Goal: Task Accomplishment & Management: Manage account settings

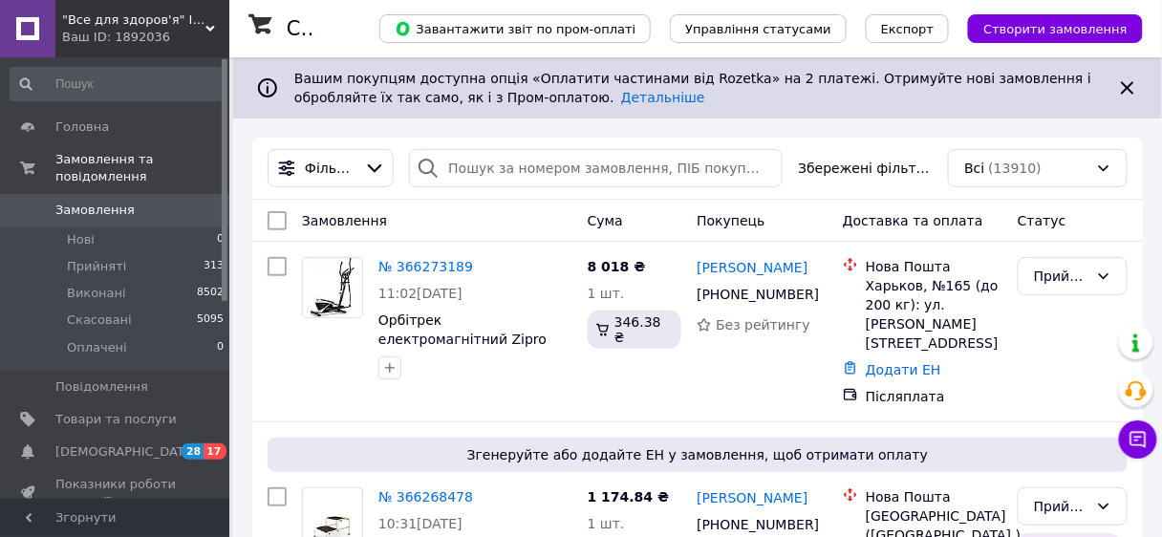
click at [153, 21] on span ""Все для здоров'я" Інтернет-магазин" at bounding box center [133, 19] width 143 height 17
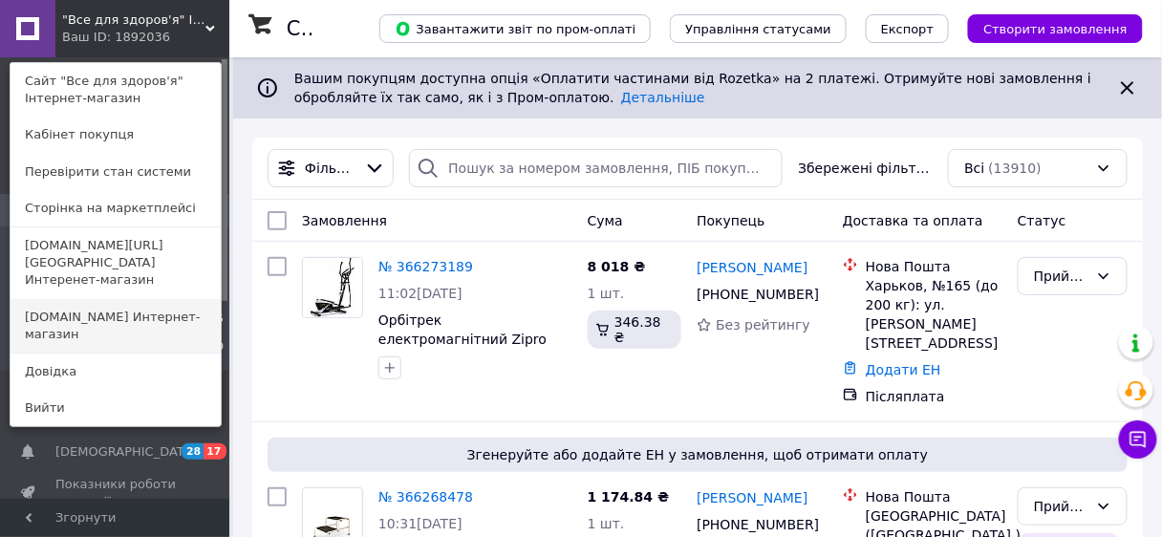
click at [126, 299] on link "Mirzdorov.in.ua Интернет-магазин" at bounding box center [116, 325] width 210 height 53
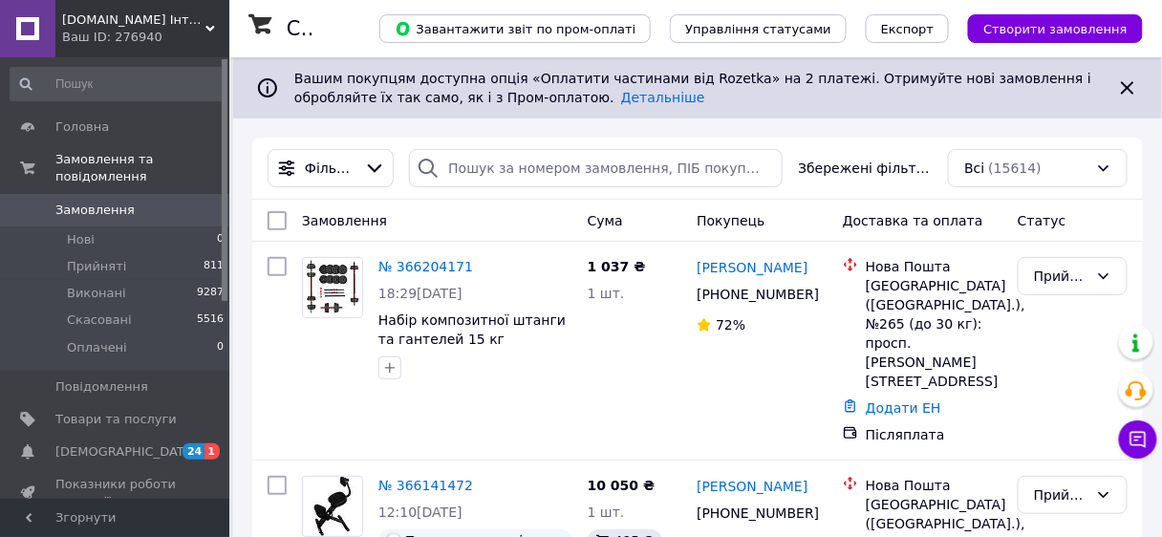
click at [120, 18] on span "Mirzdorov.in.ua Інтернет-магазин" at bounding box center [133, 19] width 143 height 17
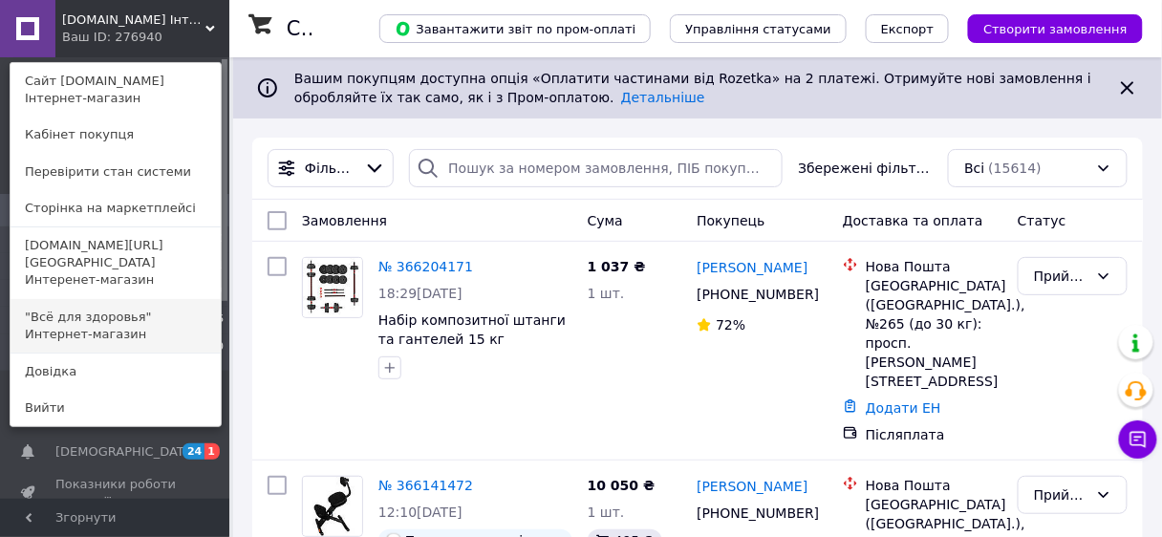
click at [120, 300] on link ""Всё для здоровья" Интернет-магазин" at bounding box center [116, 325] width 210 height 53
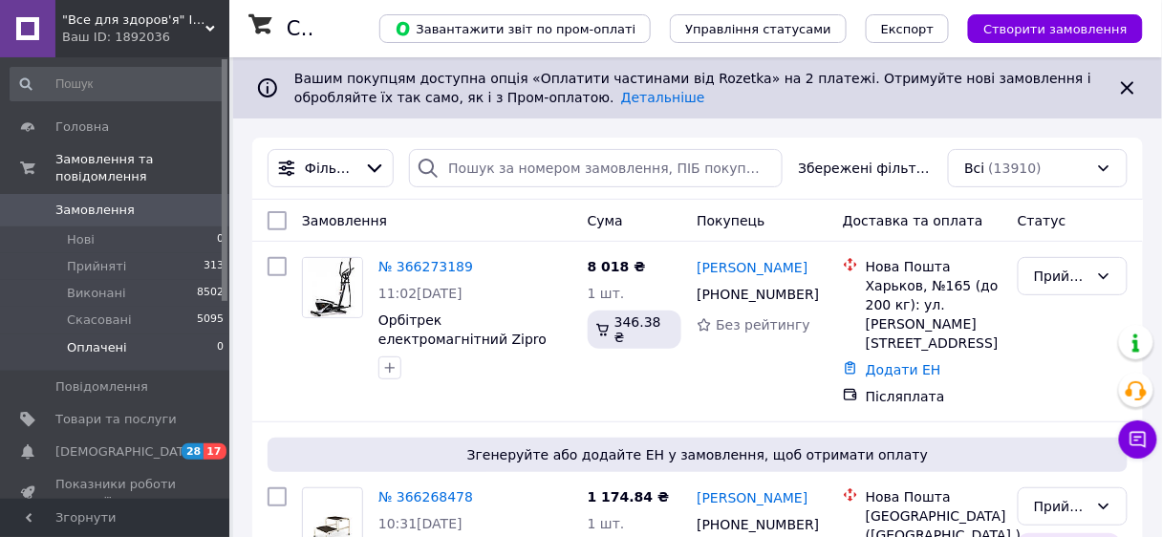
scroll to position [470, 0]
click at [139, 17] on span ""Все для здоров'я" Інтернет-магазин" at bounding box center [133, 19] width 143 height 17
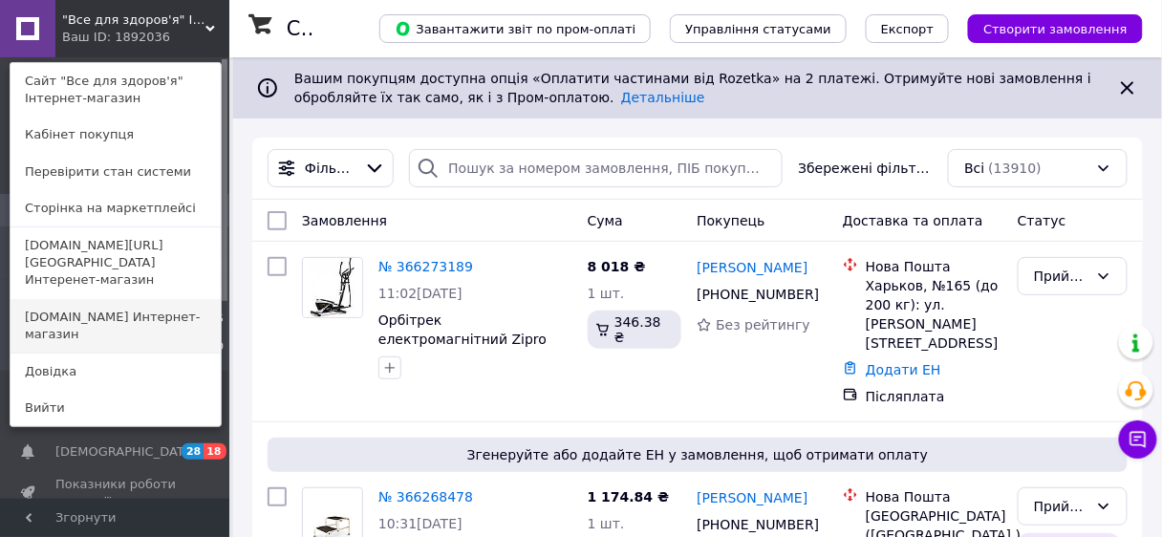
click at [125, 301] on link "[DOMAIN_NAME] Интернет-магазин" at bounding box center [116, 325] width 210 height 53
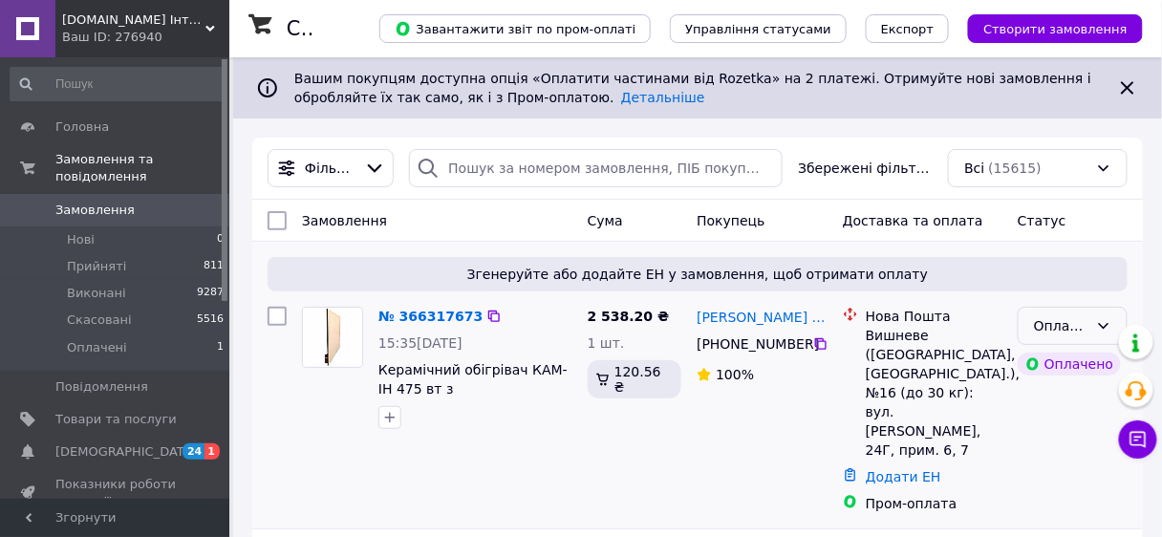
click at [1101, 323] on icon at bounding box center [1103, 325] width 15 height 15
click at [1077, 364] on li "Прийнято" at bounding box center [1073, 367] width 108 height 34
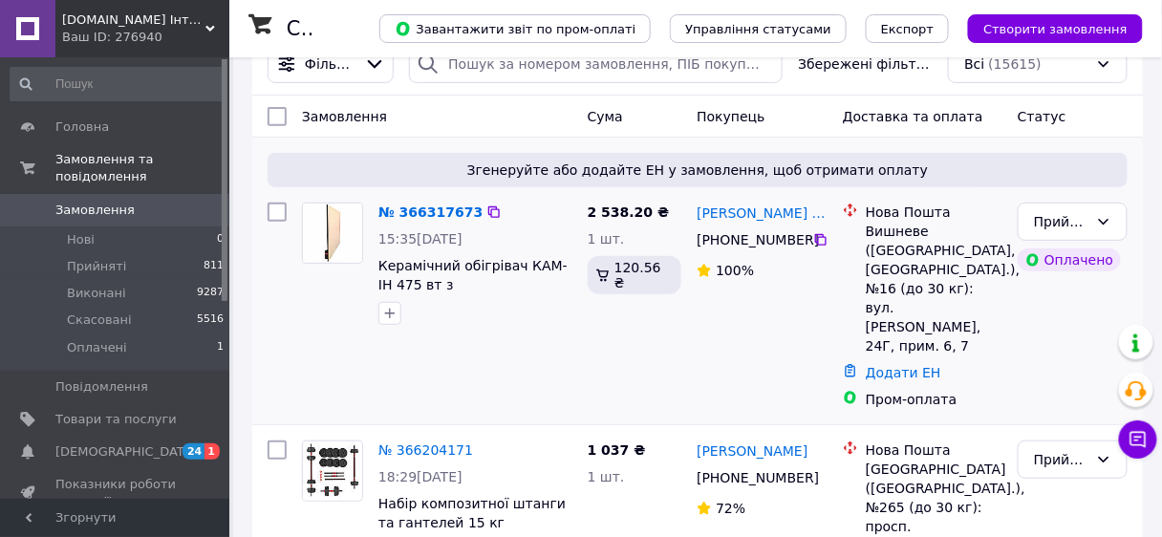
scroll to position [153, 0]
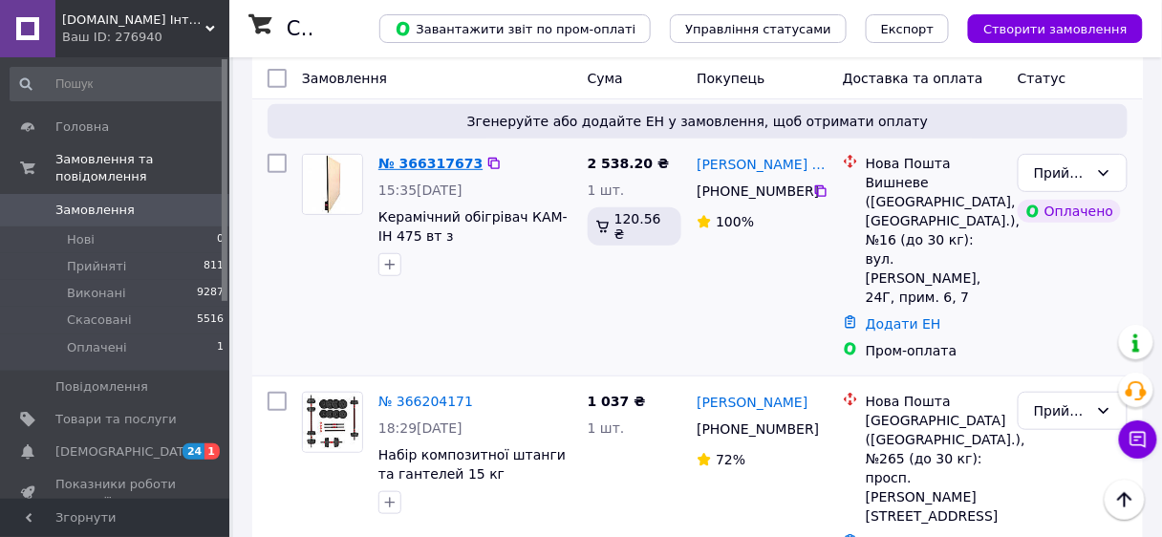
click at [436, 162] on link "№ 366317673" at bounding box center [430, 163] width 104 height 15
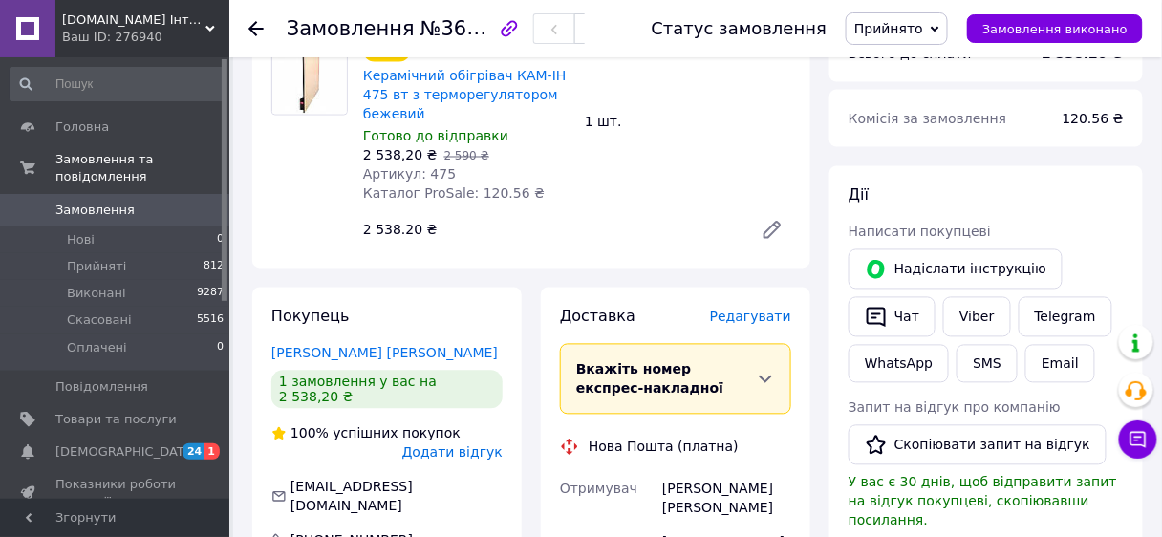
scroll to position [688, 0]
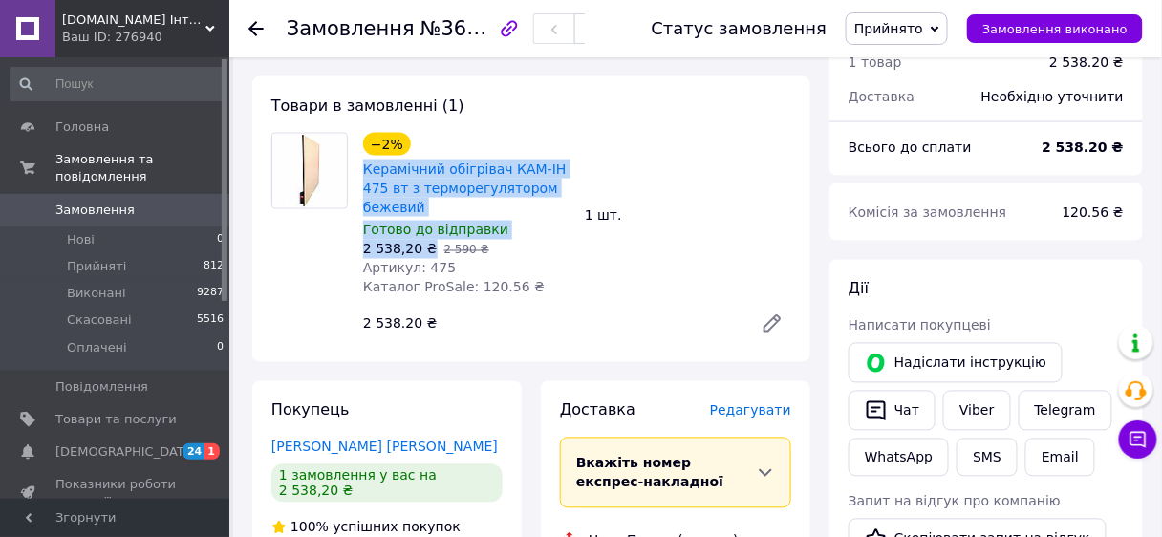
drag, startPoint x: 361, startPoint y: 105, endPoint x: 426, endPoint y: 190, distance: 107.0
click at [426, 190] on div "−2% Керамічний обігрівач КАМ-ІН 475 вт з терморегулятором бежевий Готово до від…" at bounding box center [466, 215] width 222 height 172
copy div "Керамічний обігрівач КАМ-ІН 475 вт з терморегулятором бежевий Готово до відправ…"
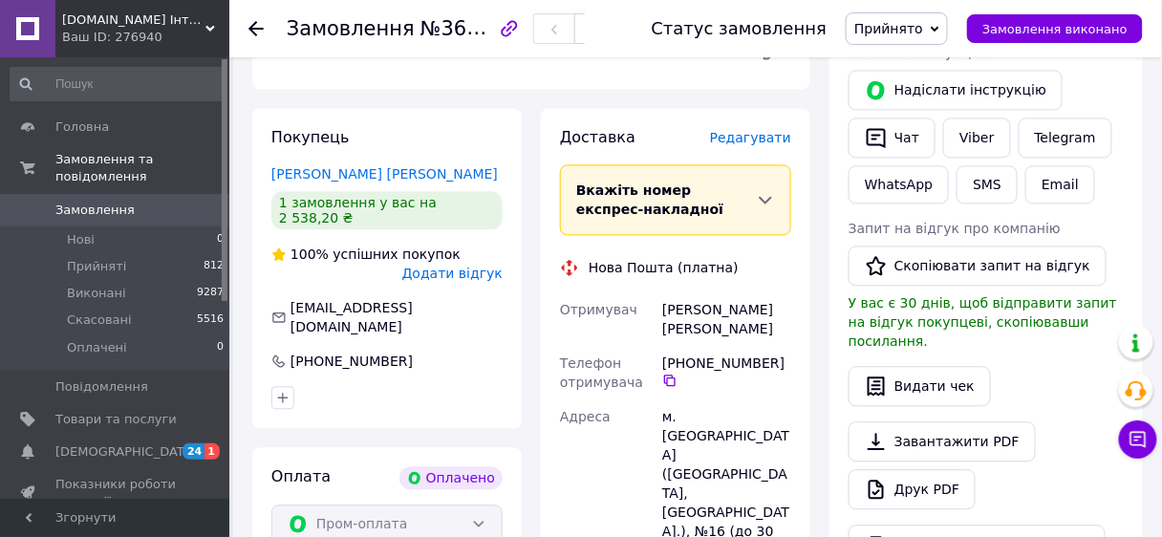
scroll to position [993, 0]
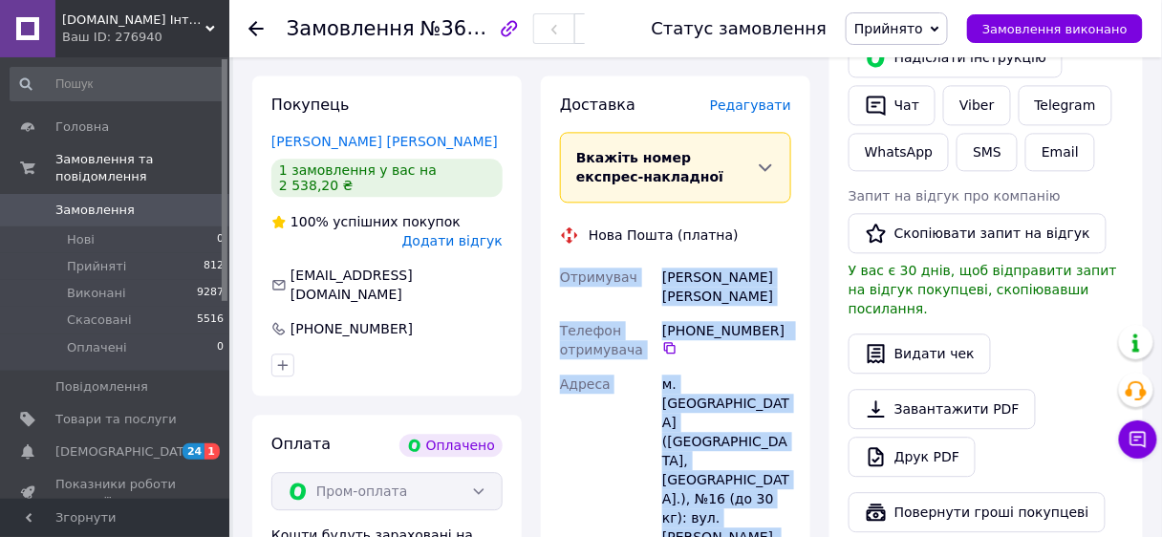
drag, startPoint x: 555, startPoint y: 214, endPoint x: 764, endPoint y: 403, distance: 282.0
click at [764, 403] on div "Отримувач Андрій Андрій Телефон отримувача +380 67 247 82 37   Адреса м. Вишнев…" at bounding box center [675, 487] width 239 height 455
copy div "Отримувач Андрій Андрій Телефон отримувача +380 67 247 82 37   Адреса м. Вишнев…"
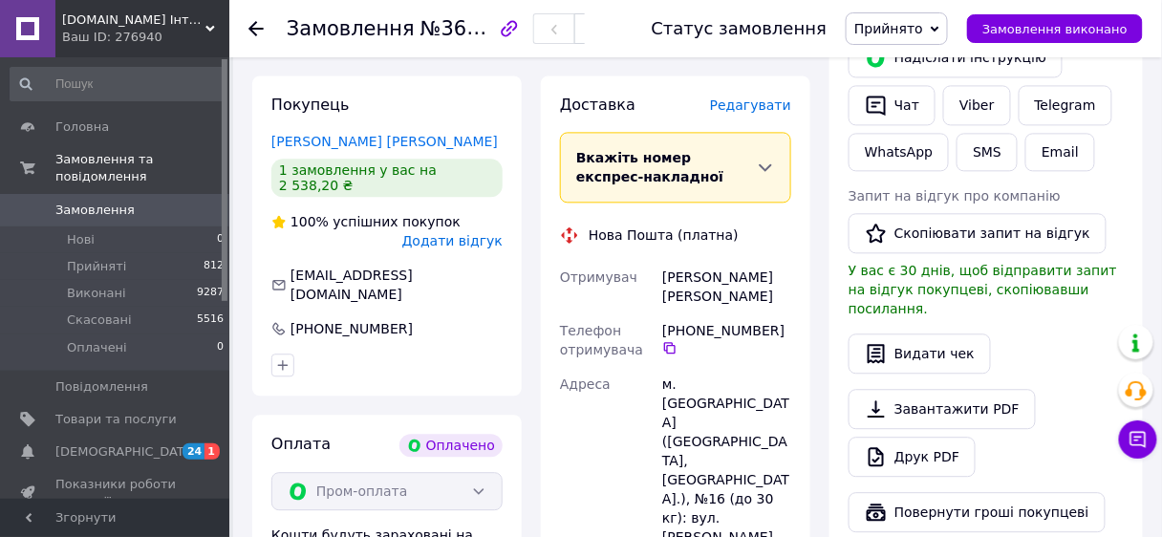
click at [256, 29] on icon at bounding box center [255, 28] width 15 height 15
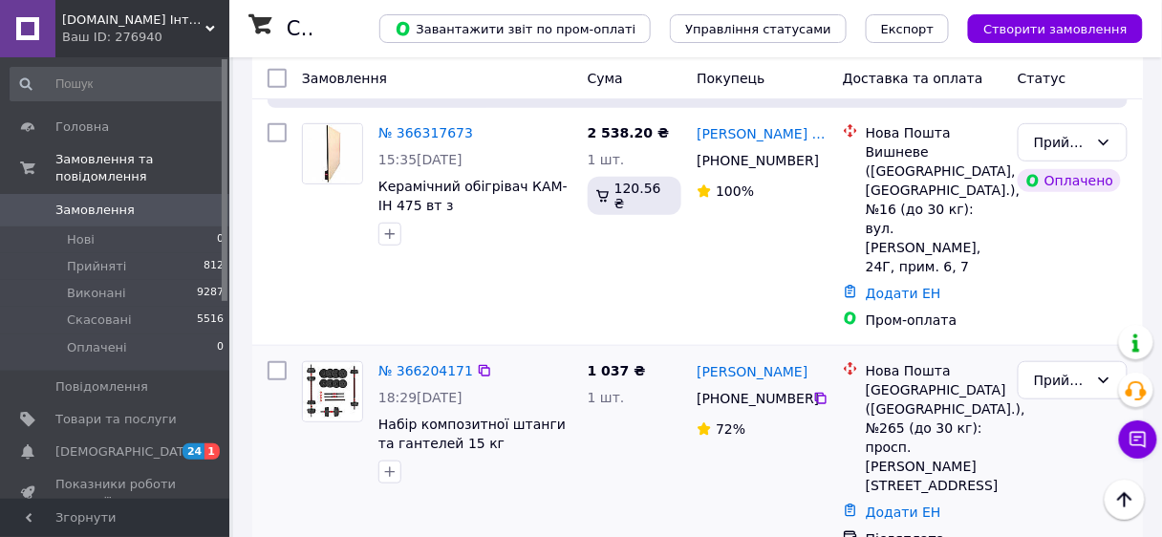
scroll to position [153, 0]
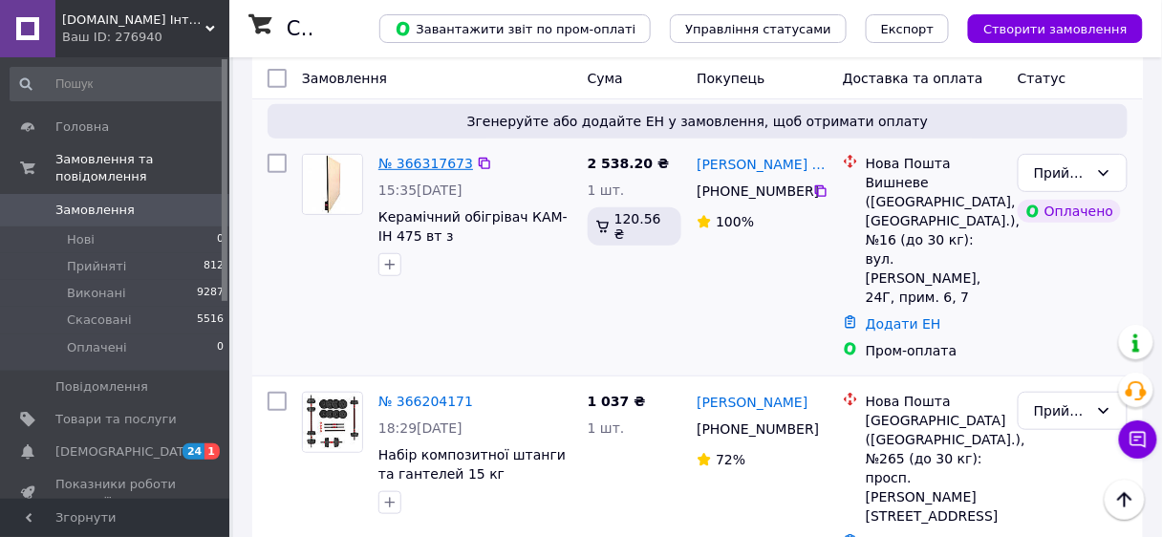
click at [420, 167] on link "№ 366317673" at bounding box center [425, 163] width 95 height 15
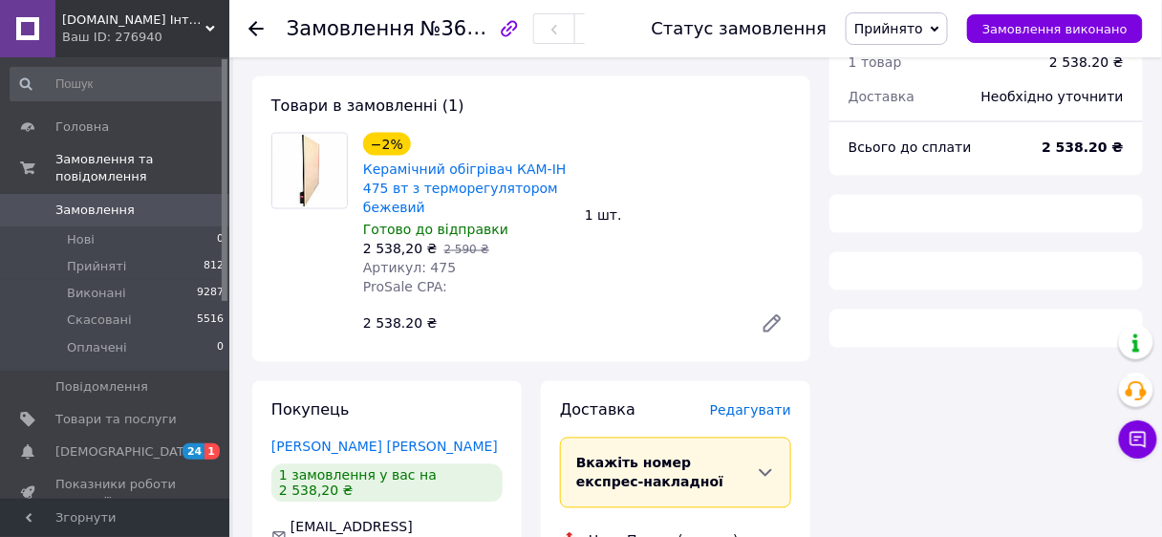
scroll to position [841, 0]
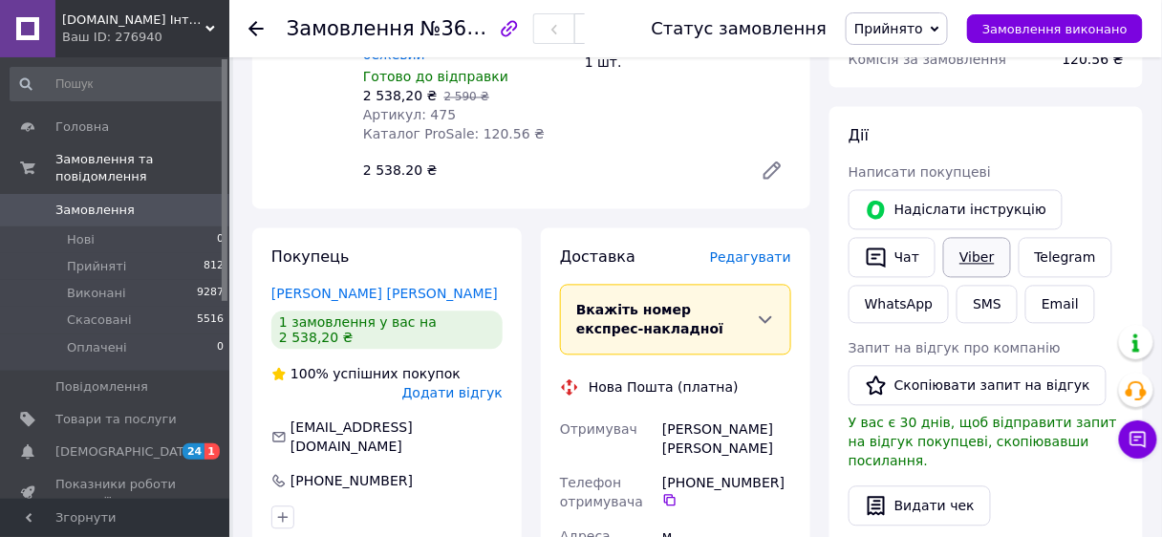
click at [970, 238] on link "Viber" at bounding box center [976, 258] width 67 height 40
click at [258, 29] on icon at bounding box center [255, 28] width 15 height 15
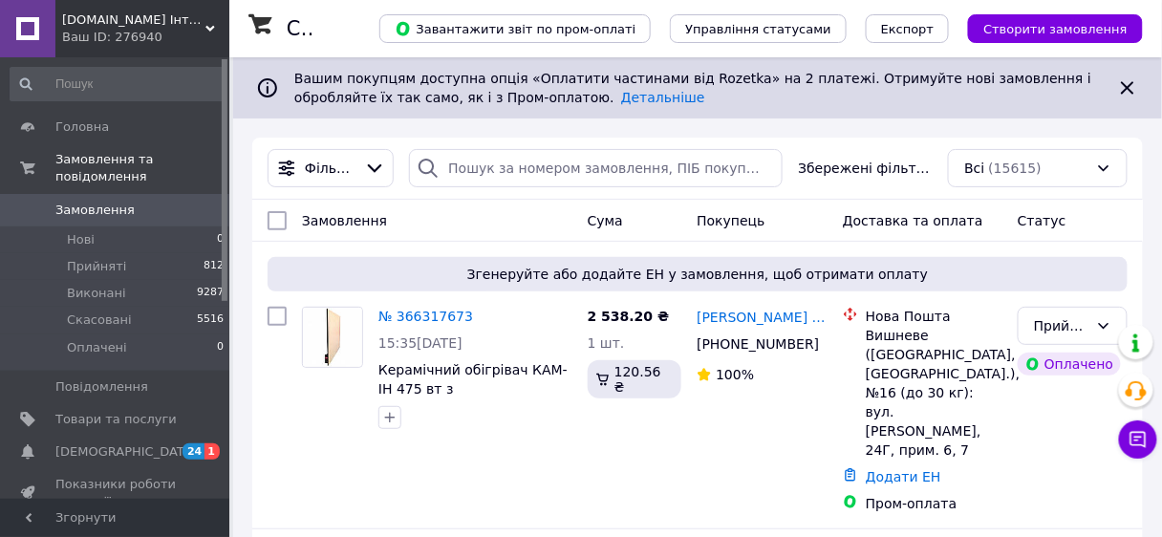
scroll to position [470, 0]
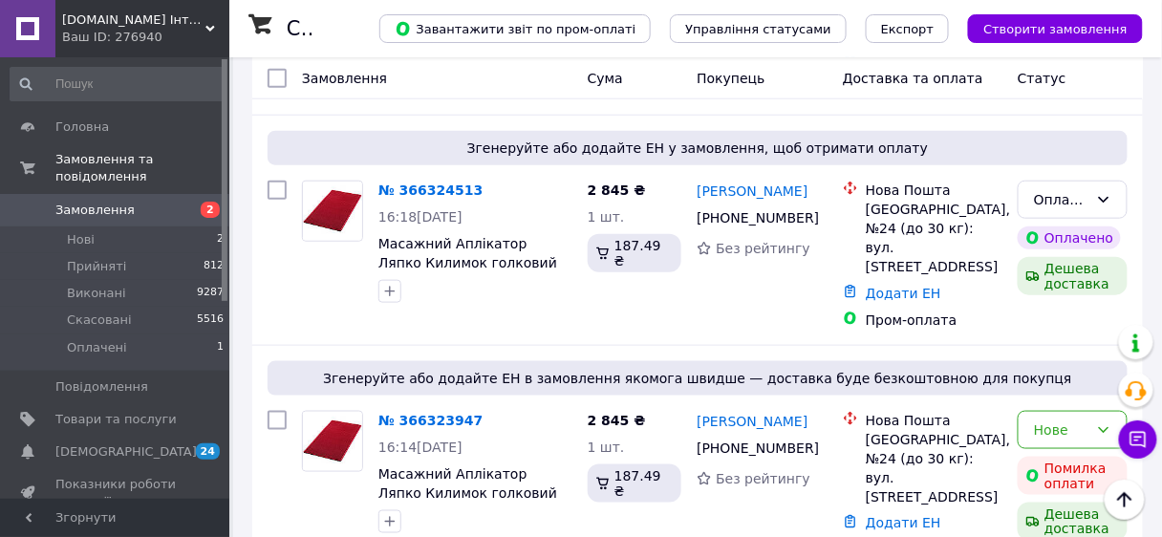
scroll to position [382, 0]
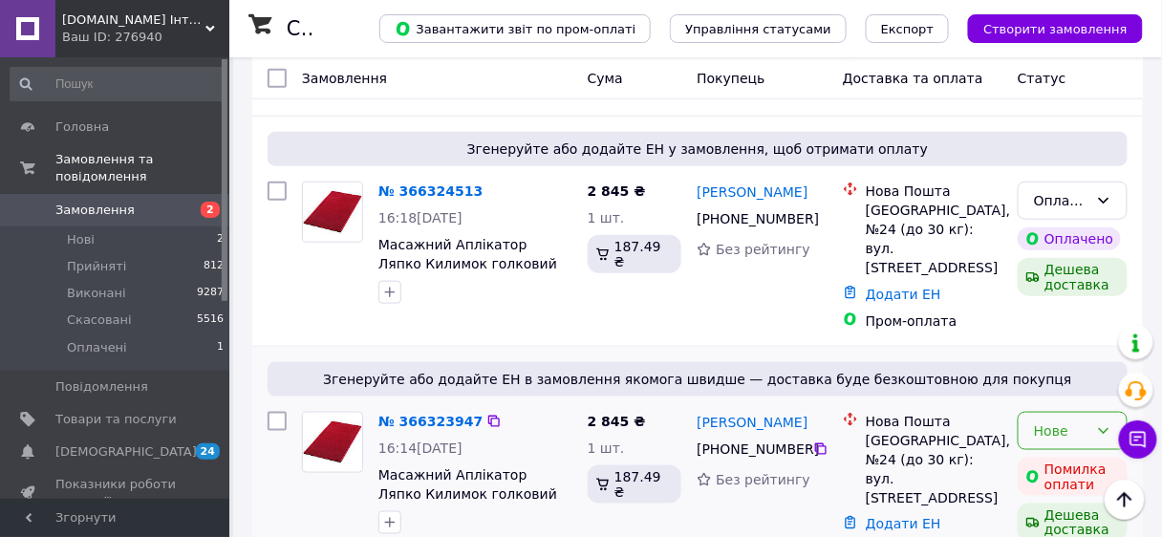
click at [1108, 423] on icon at bounding box center [1103, 430] width 15 height 15
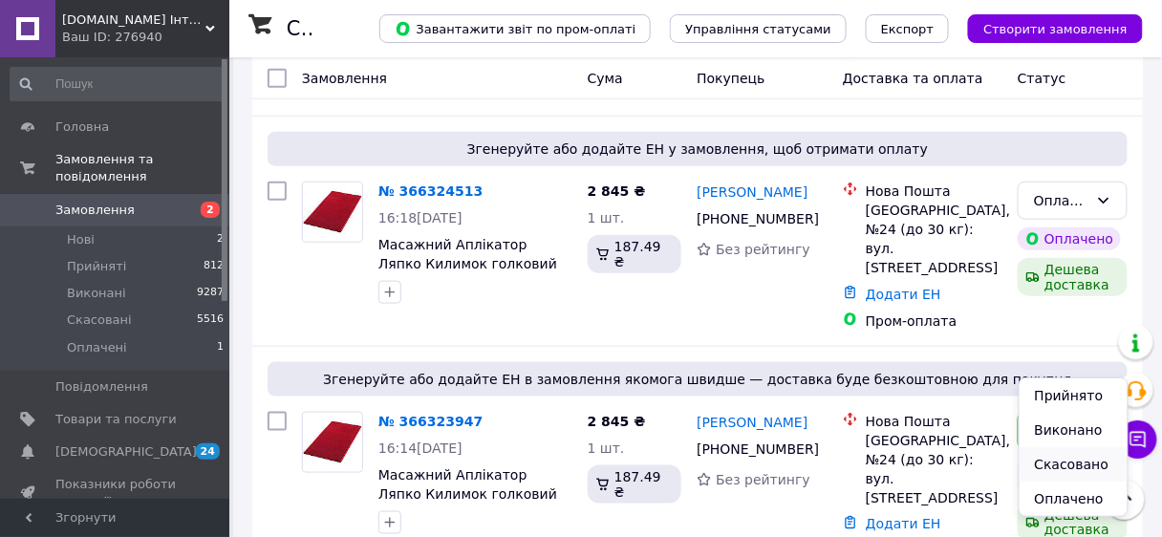
click at [1073, 461] on li "Скасовано" at bounding box center [1073, 464] width 108 height 34
click at [1073, 503] on div "Дешева доставка" at bounding box center [1072, 522] width 110 height 38
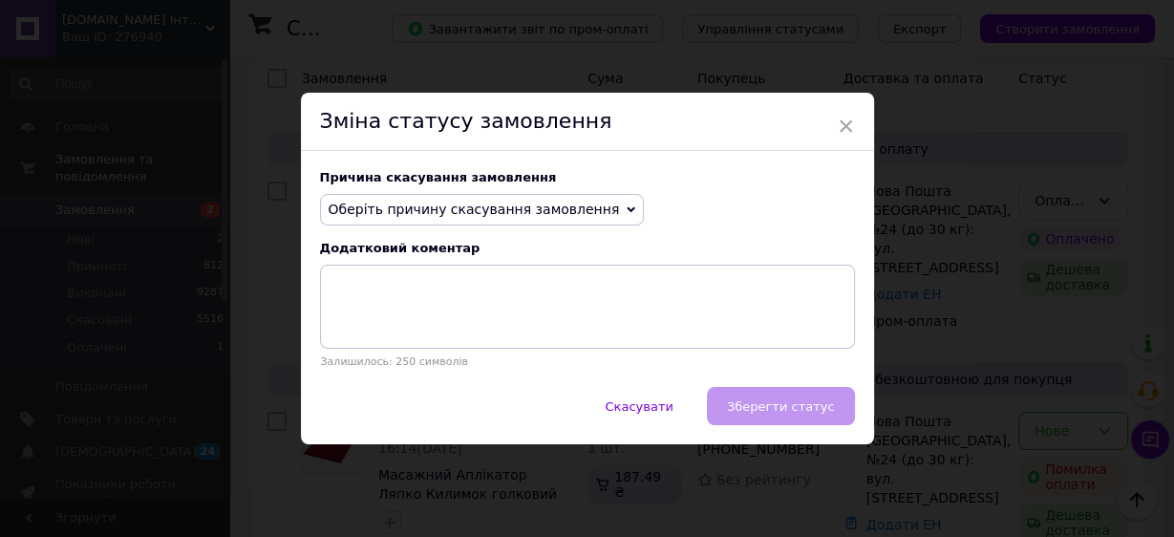
click at [627, 210] on icon at bounding box center [631, 209] width 9 height 9
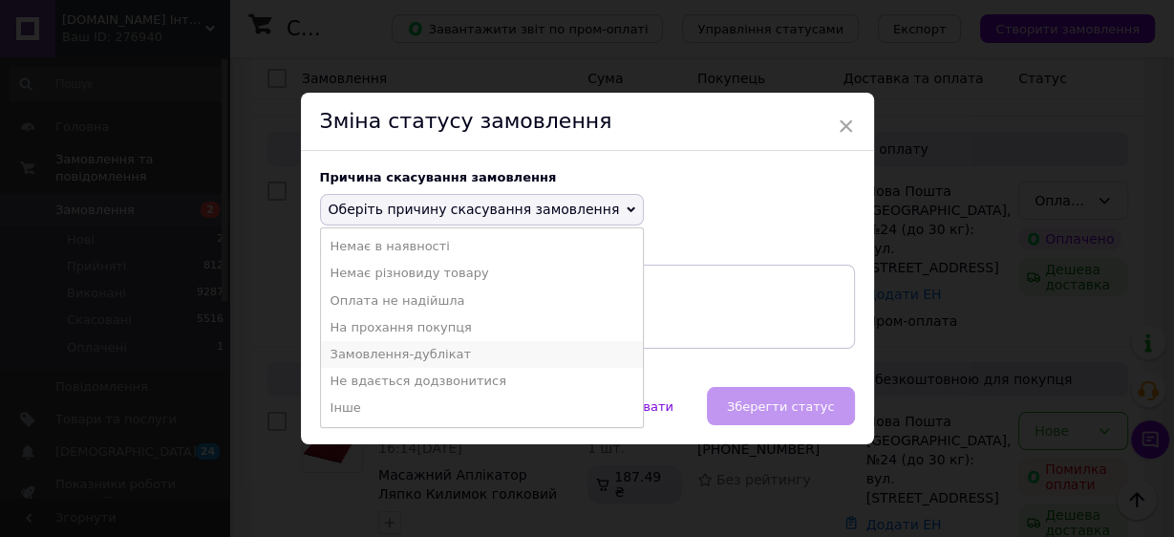
click at [347, 352] on li "Замовлення-дублікат" at bounding box center [482, 354] width 323 height 27
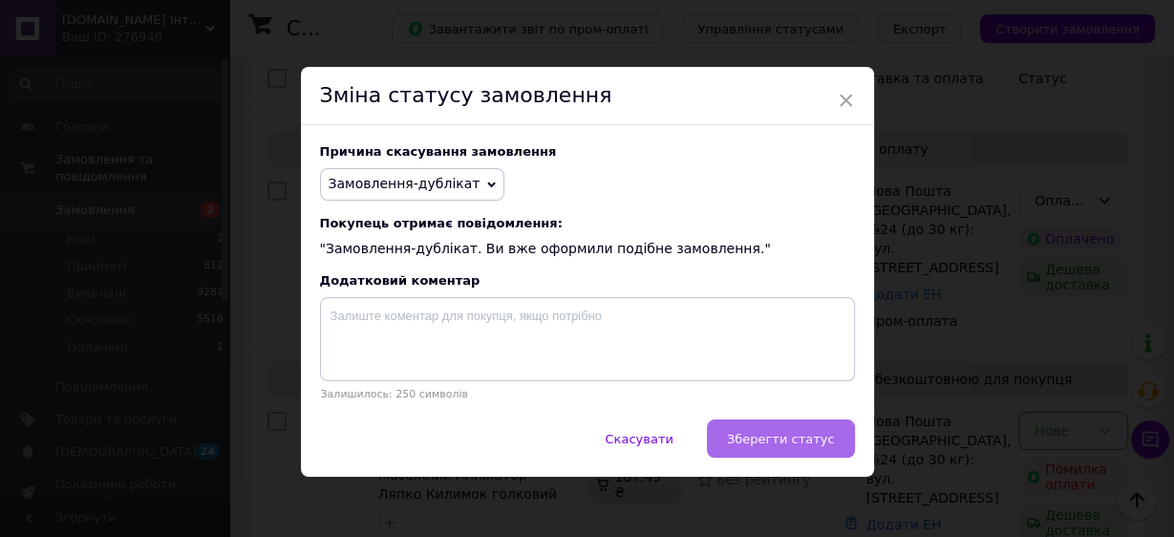
click at [767, 446] on span "Зберегти статус" at bounding box center [781, 439] width 108 height 14
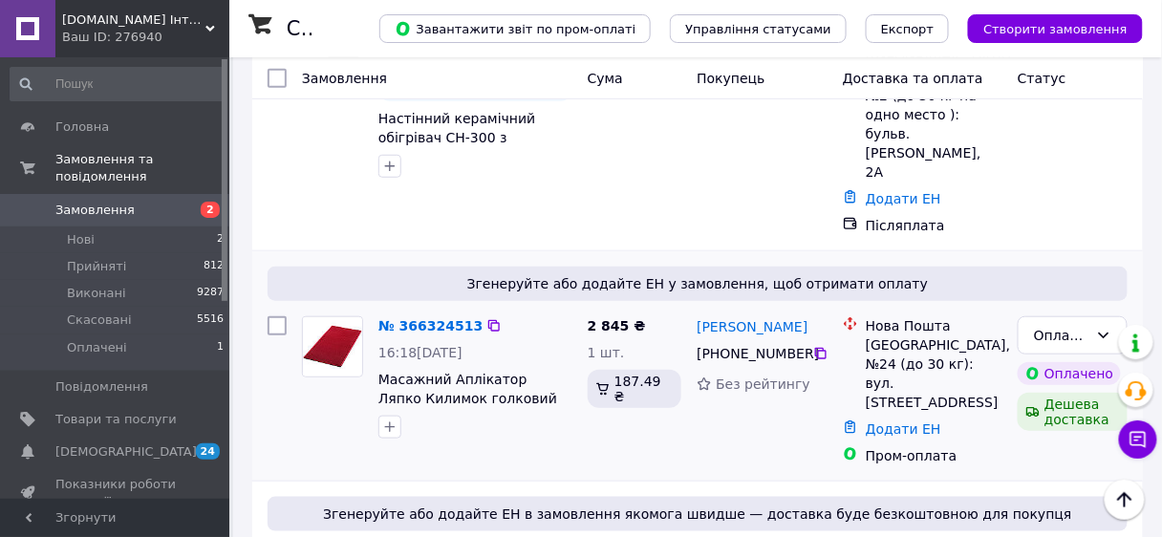
scroll to position [229, 0]
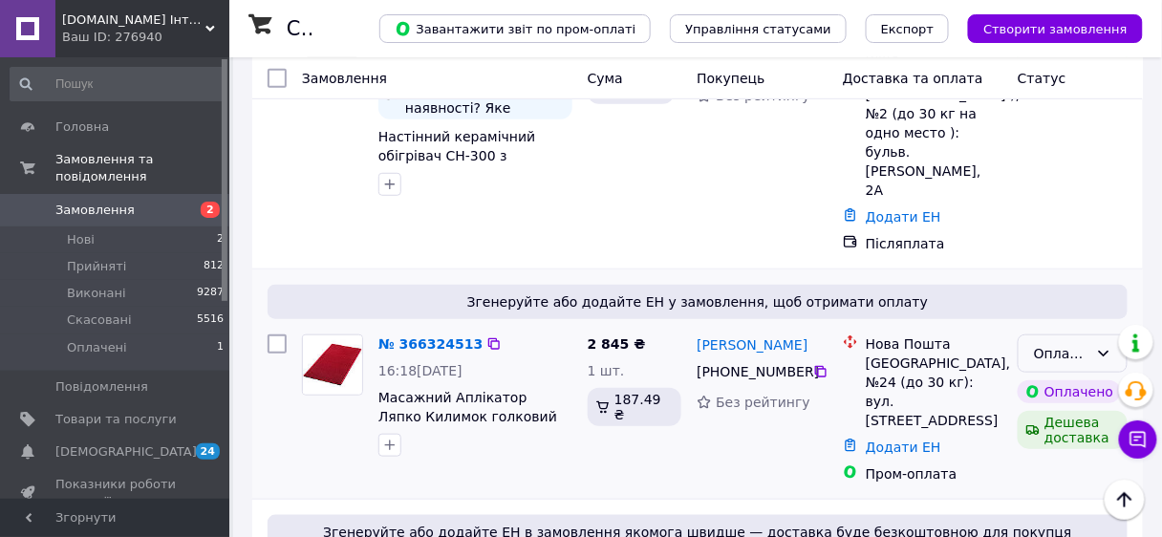
click at [1103, 346] on icon at bounding box center [1103, 353] width 15 height 15
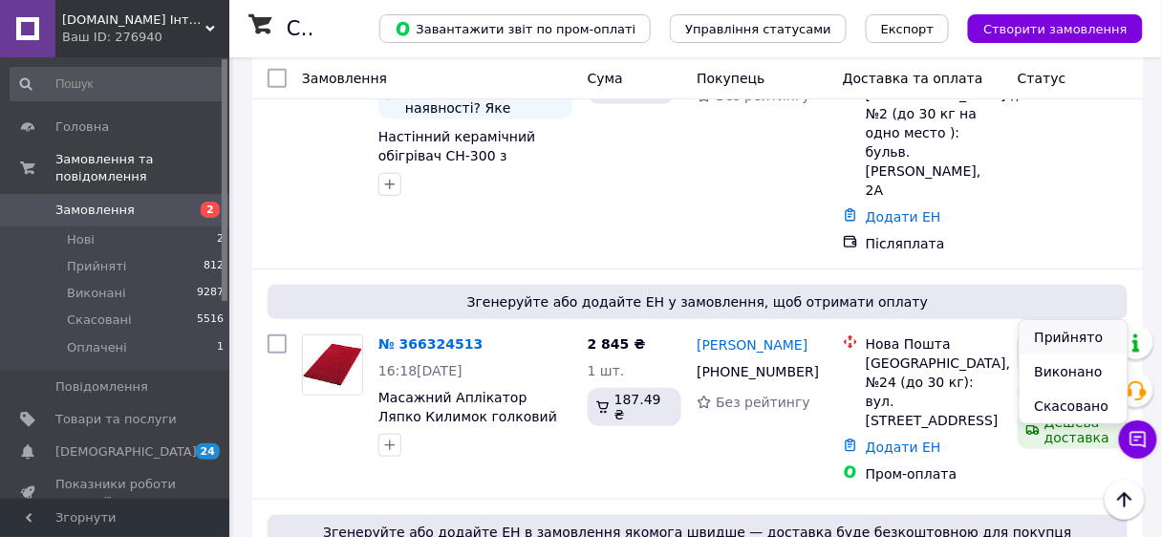
click at [1044, 339] on li "Прийнято" at bounding box center [1073, 337] width 108 height 34
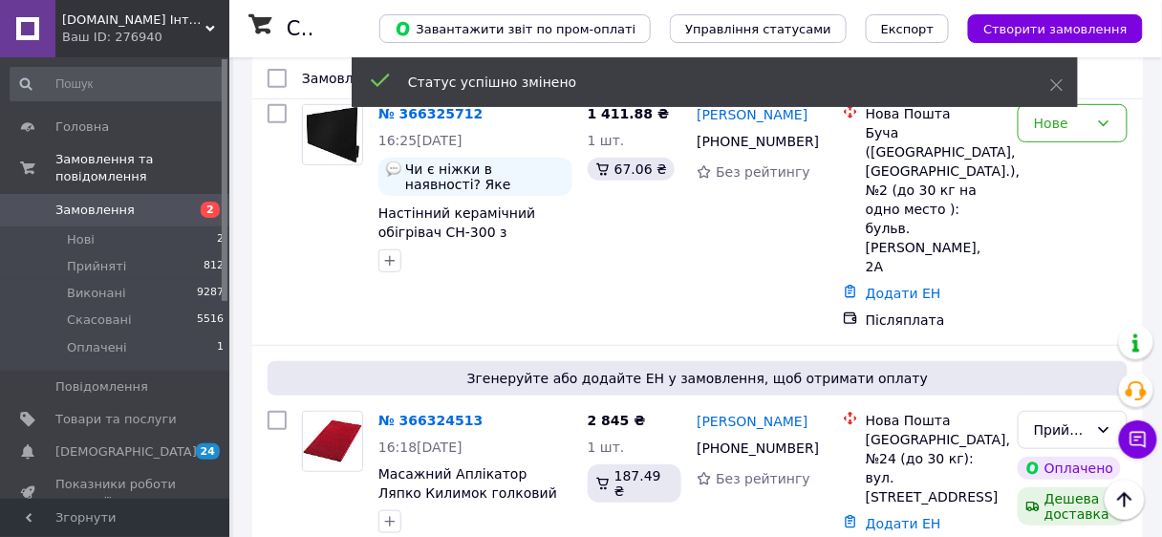
scroll to position [76, 0]
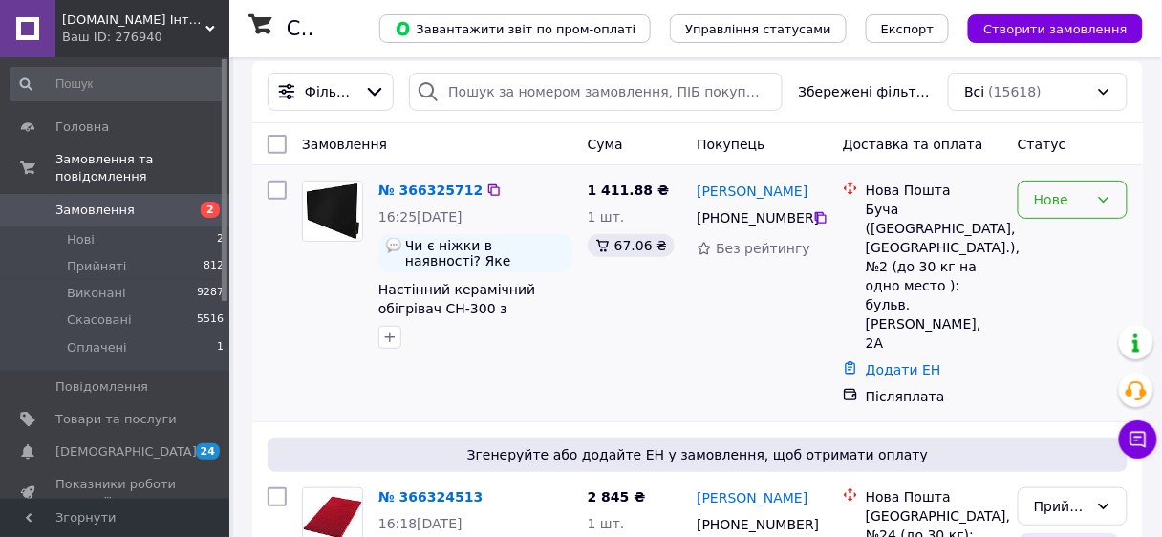
click at [1106, 196] on icon at bounding box center [1103, 199] width 15 height 15
click at [1070, 239] on li "Прийнято" at bounding box center [1073, 241] width 108 height 34
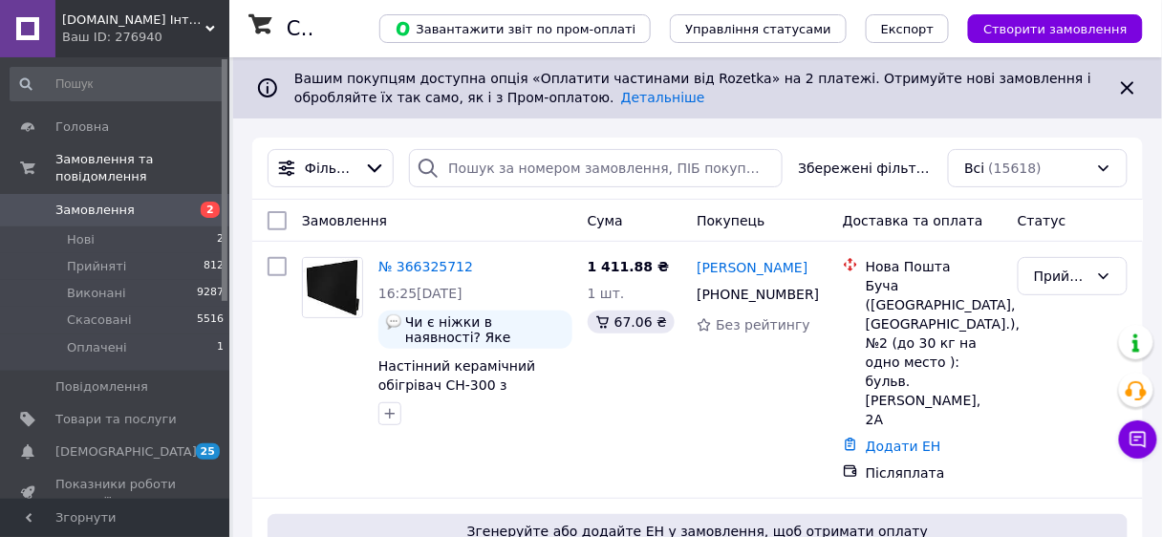
click at [129, 22] on span "Mirzdorov.in.ua Інтернет-магазин" at bounding box center [133, 19] width 143 height 17
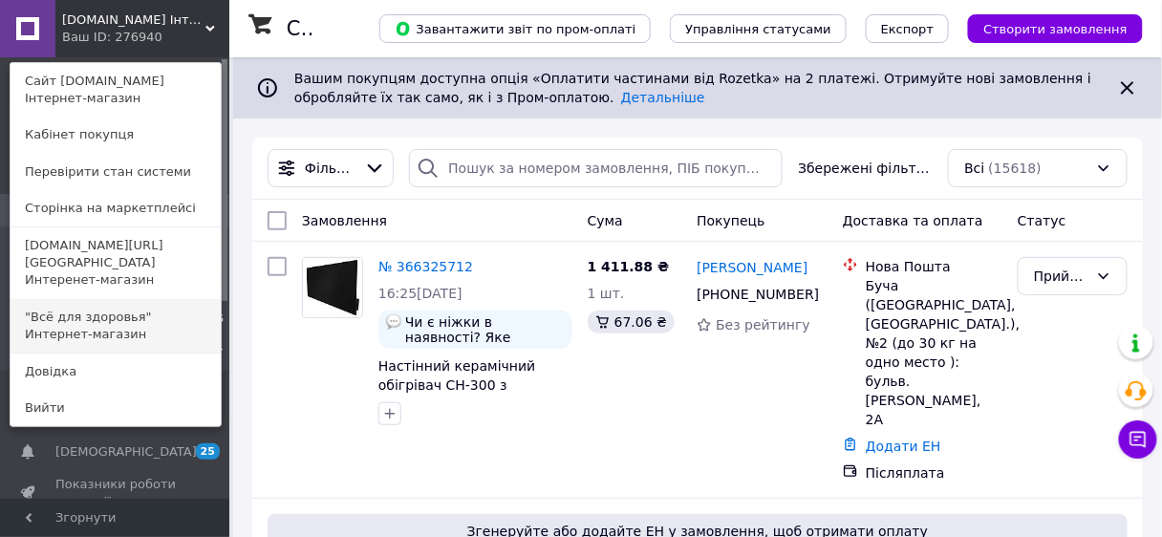
click at [132, 299] on link ""Всё для здоровья" Интернет-магазин" at bounding box center [116, 325] width 210 height 53
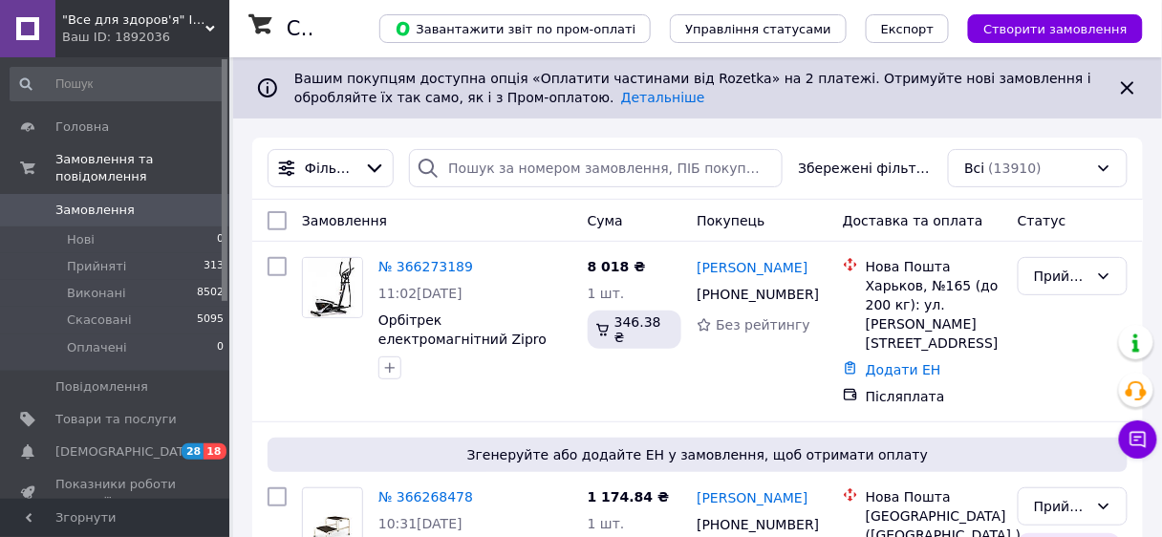
click at [144, 19] on span ""Все для здоров'я" Інтернет-магазин" at bounding box center [133, 19] width 143 height 17
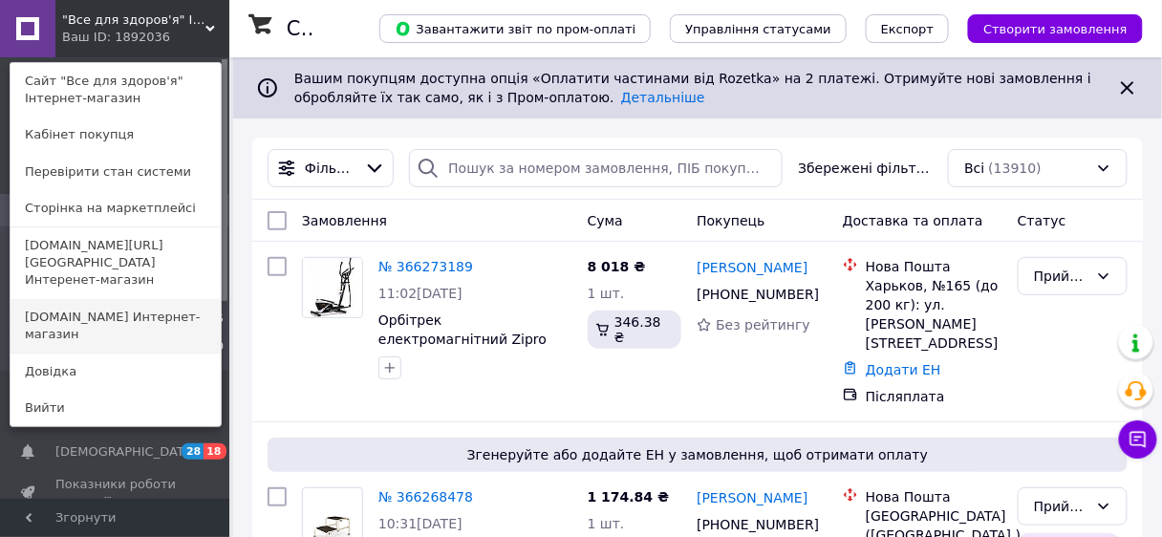
click at [127, 299] on link "[DOMAIN_NAME] Интернет-магазин" at bounding box center [116, 325] width 210 height 53
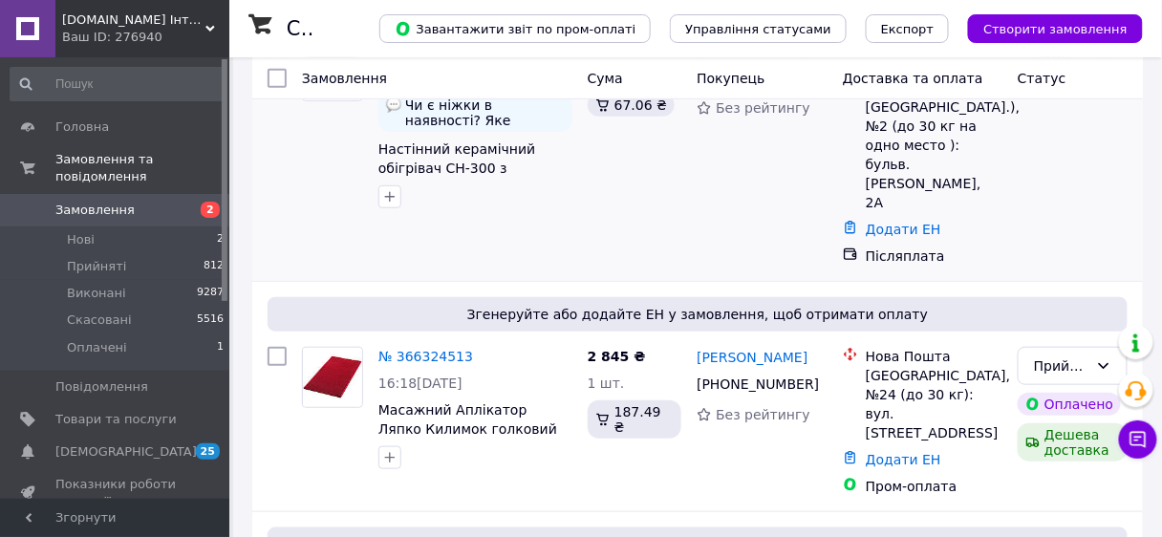
scroll to position [229, 0]
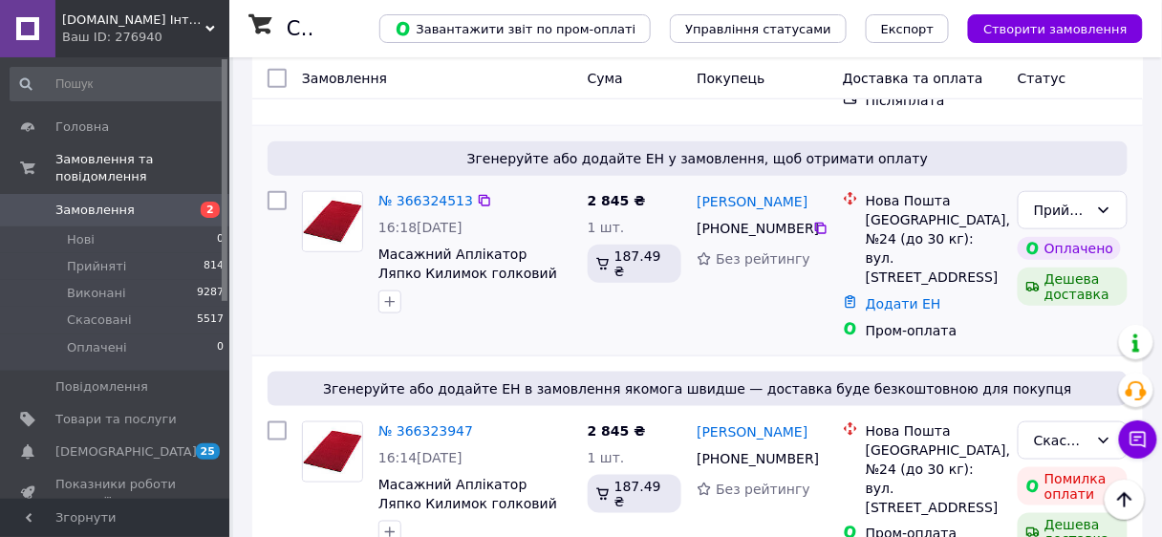
scroll to position [382, 0]
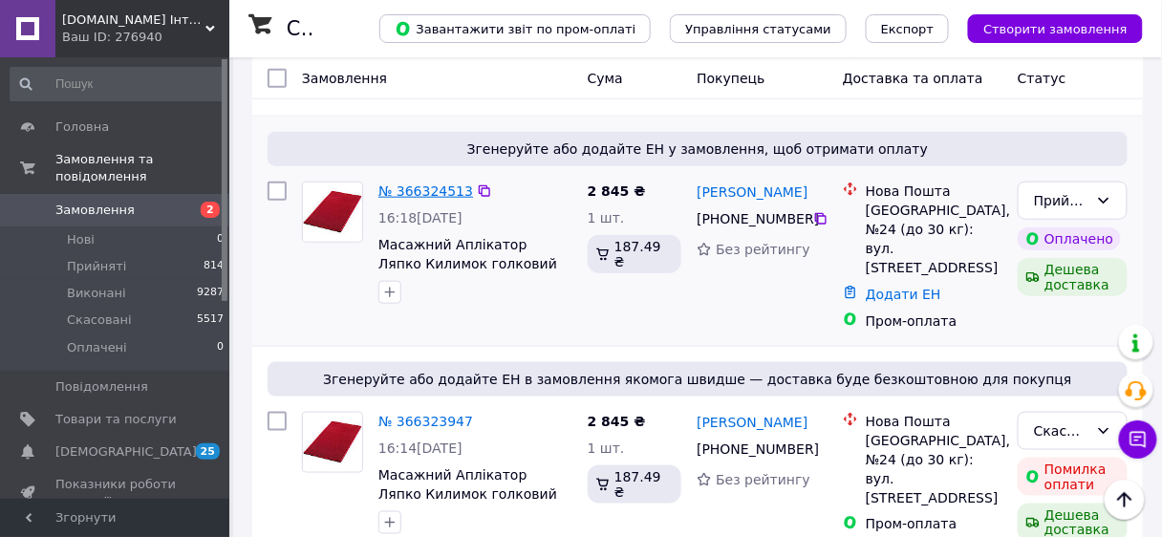
click at [444, 183] on link "№ 366324513" at bounding box center [425, 190] width 95 height 15
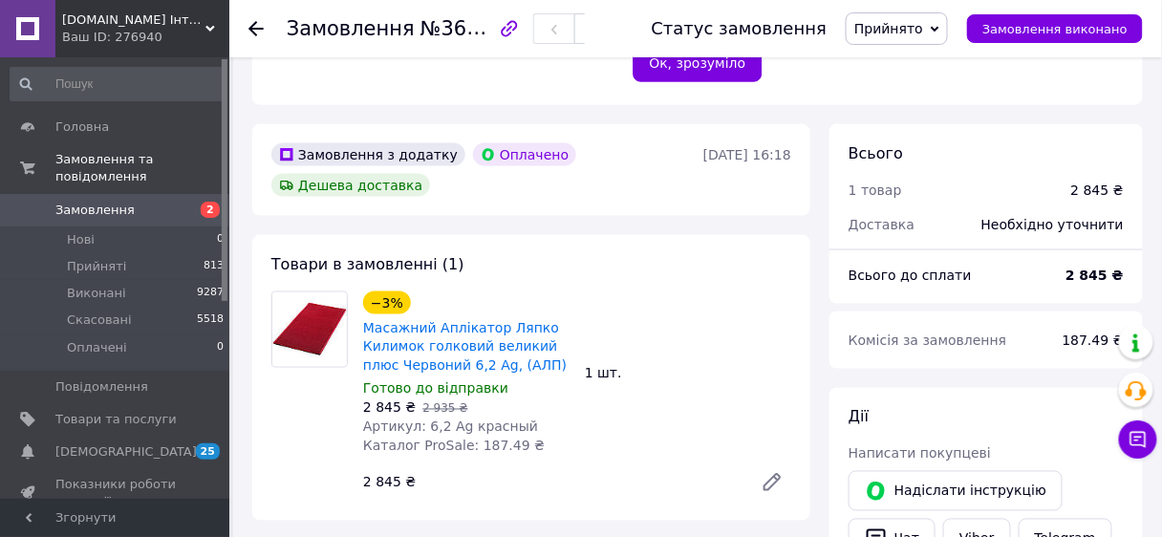
scroll to position [535, 0]
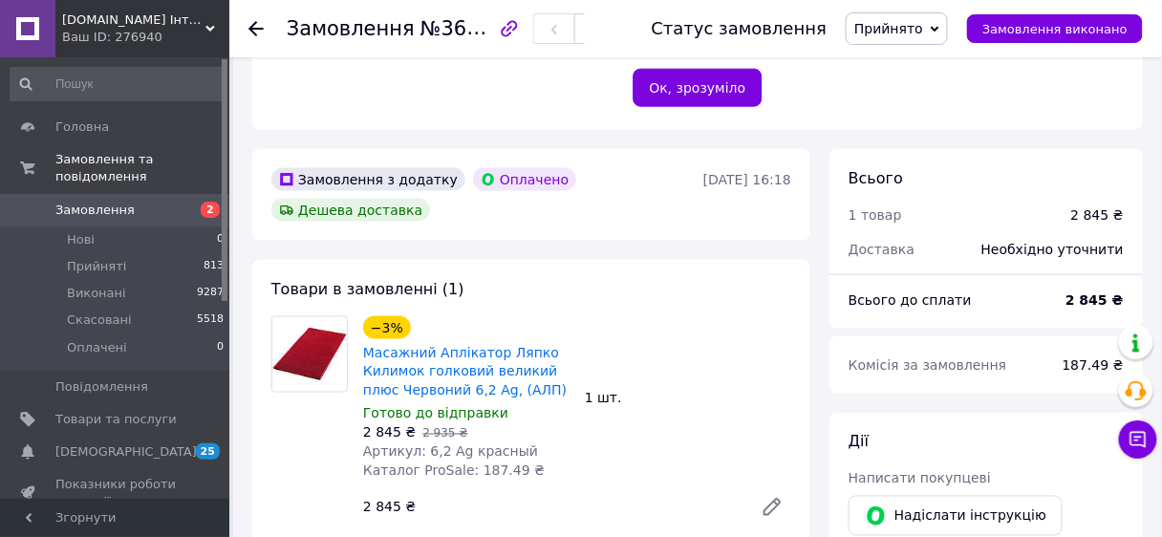
click at [257, 27] on use at bounding box center [255, 28] width 15 height 15
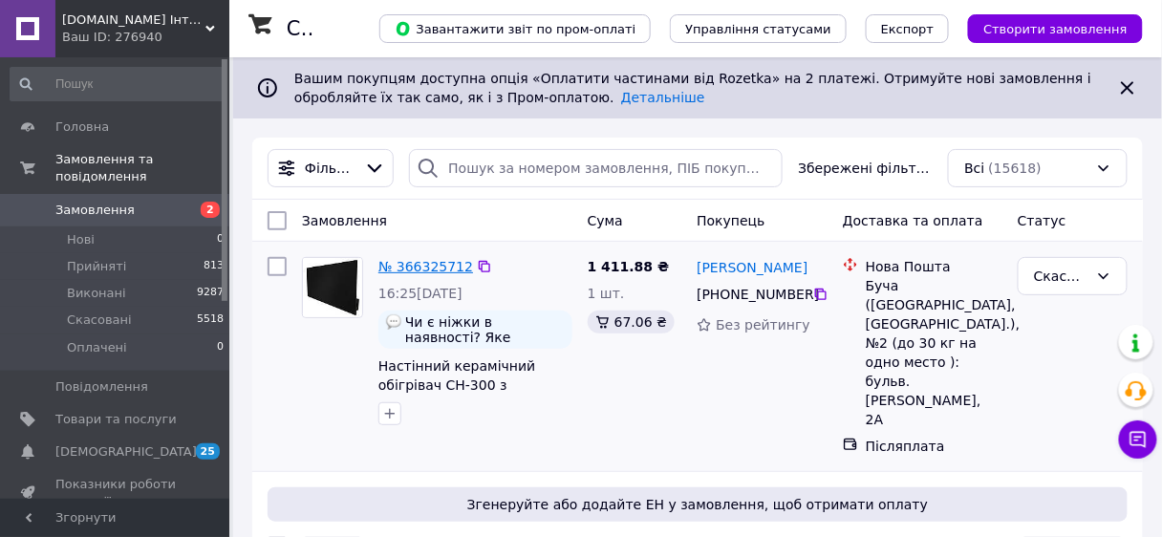
click at [424, 267] on link "№ 366325712" at bounding box center [425, 266] width 95 height 15
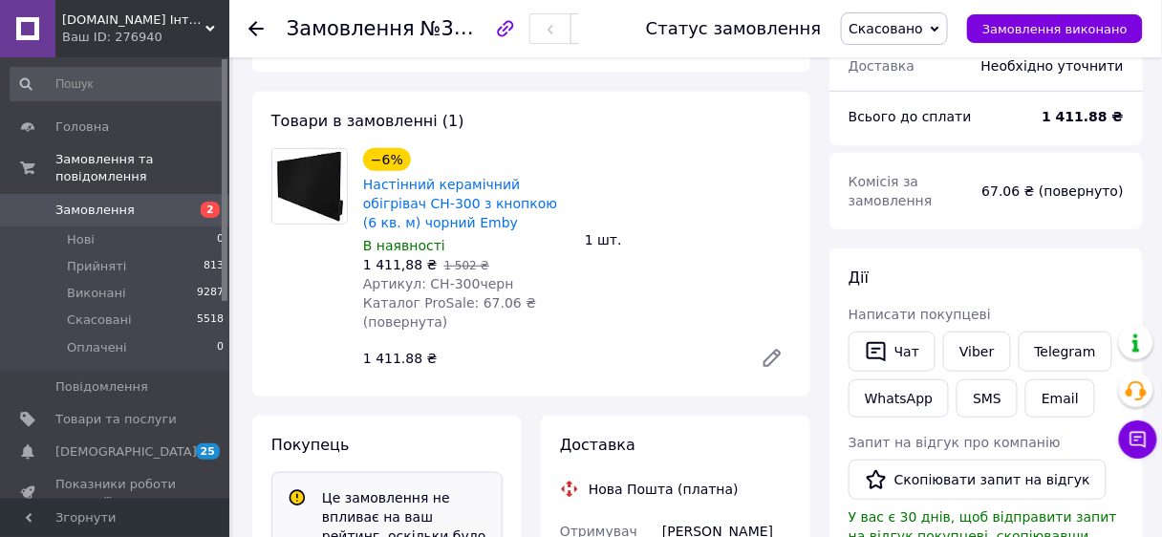
scroll to position [77, 0]
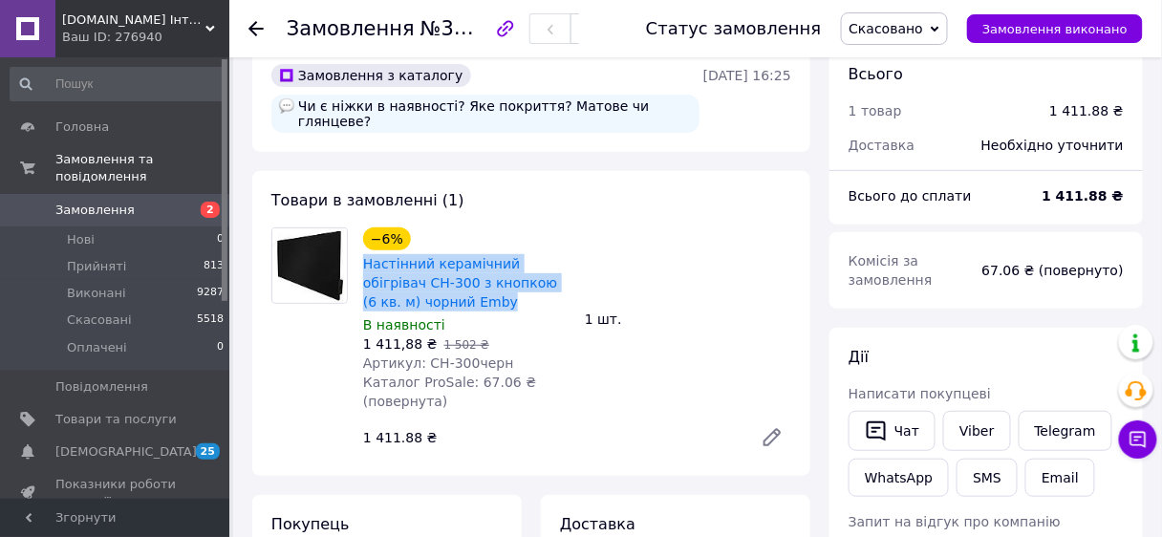
drag, startPoint x: 361, startPoint y: 242, endPoint x: 457, endPoint y: 293, distance: 108.6
click at [457, 293] on div "Настінний керамічний обігрівач CH-300 з кнопкою (6 кв. м) чорний Emby" at bounding box center [466, 282] width 210 height 61
copy link "Настінний керамічний обігрівач CH-300 з кнопкою (6 кв. м) чорний Emby"
click at [971, 436] on link "Viber" at bounding box center [976, 431] width 67 height 40
click at [509, 256] on link "Настінний керамічний обігрівач CH-300 з кнопкою (6 кв. м) чорний Emby" at bounding box center [460, 282] width 194 height 53
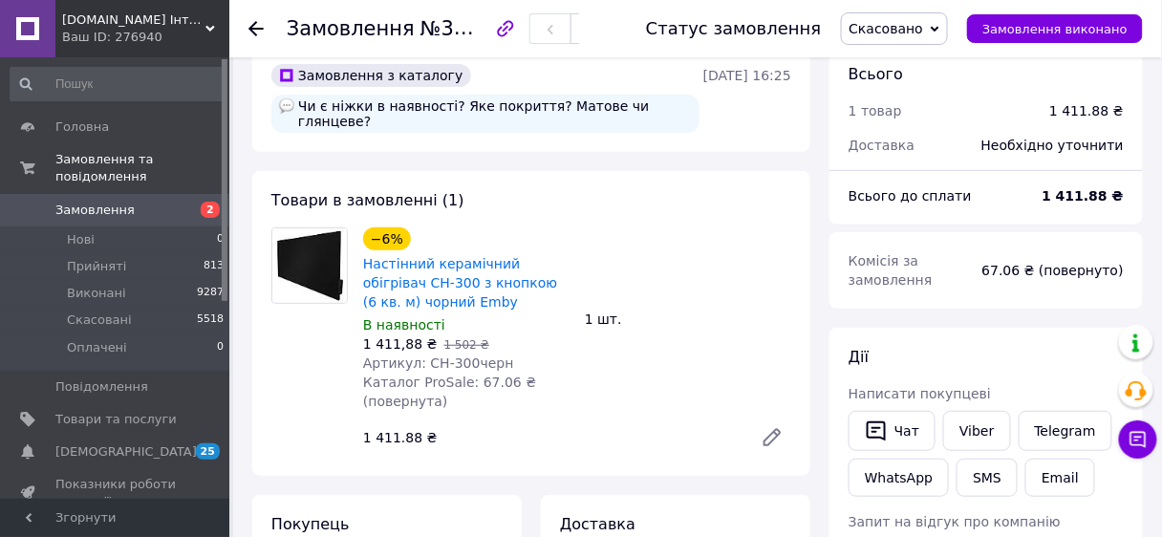
click at [612, 378] on div "−6% Настінний керамічний обігрівач CH-300 з кнопкою (6 кв. м) чорний Emby В ная…" at bounding box center [576, 342] width 443 height 237
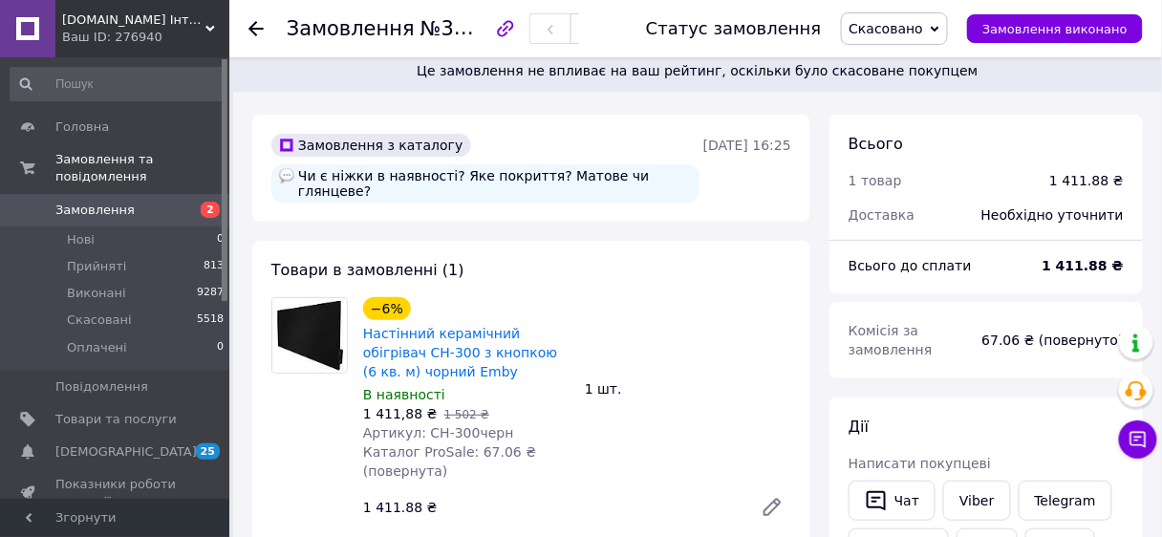
scroll to position [1, 0]
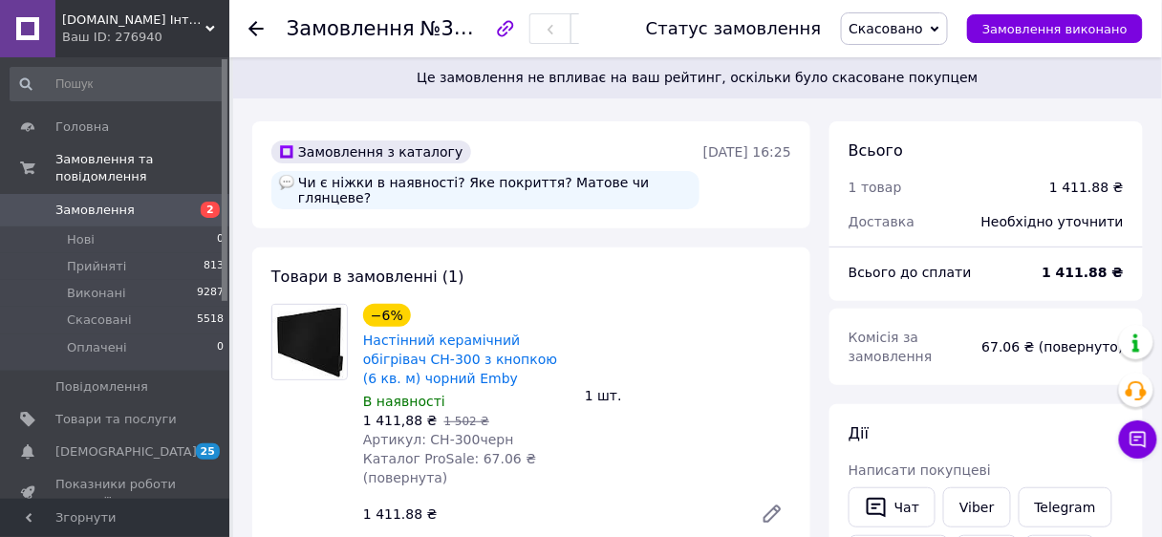
click at [256, 24] on icon at bounding box center [255, 28] width 15 height 15
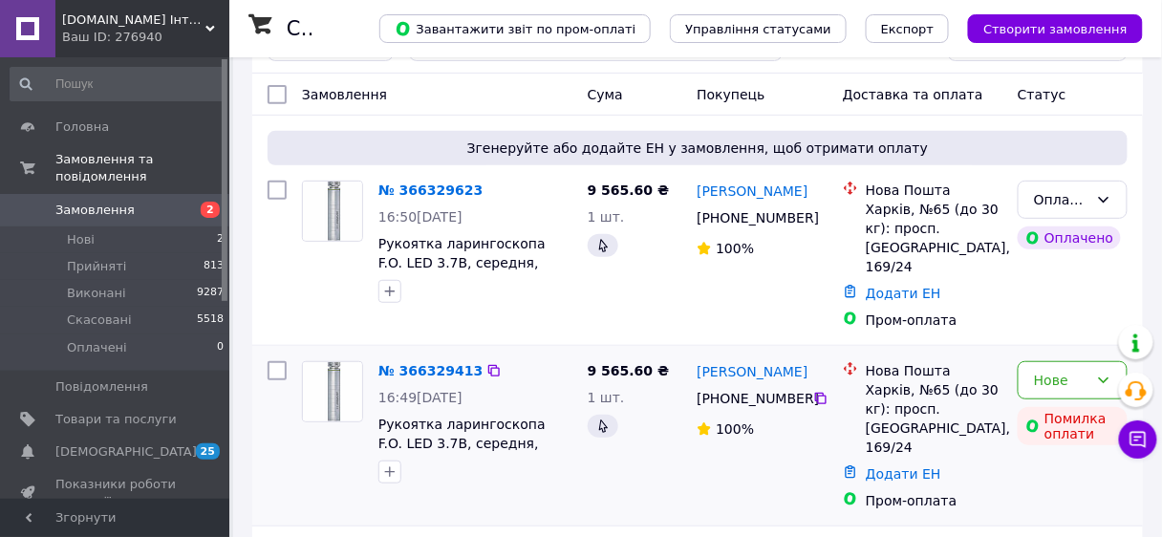
scroll to position [153, 0]
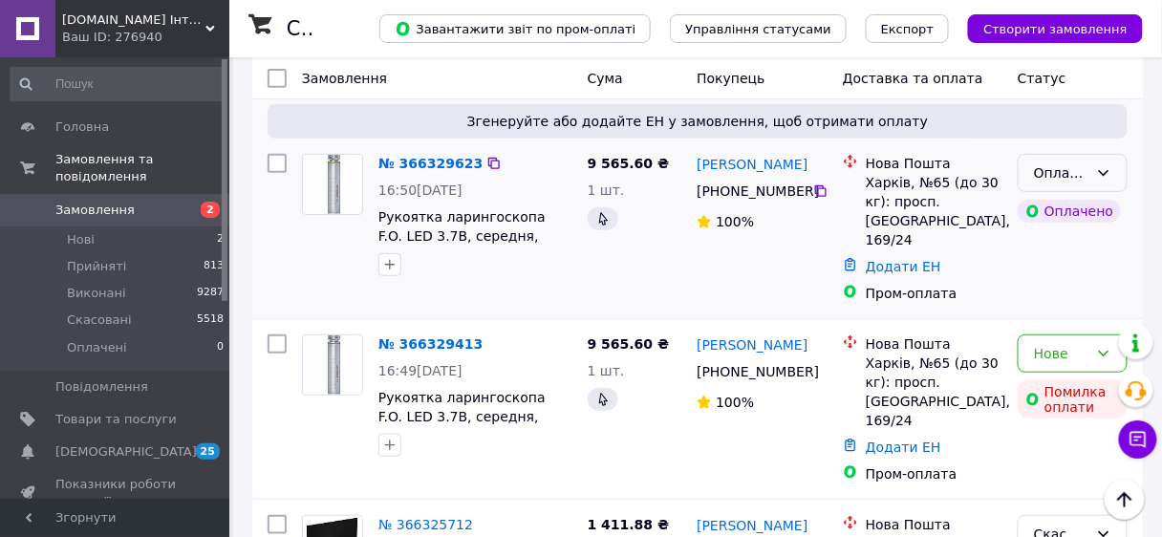
click at [1105, 167] on icon at bounding box center [1103, 172] width 15 height 15
click at [1082, 216] on li "Прийнято" at bounding box center [1073, 214] width 108 height 34
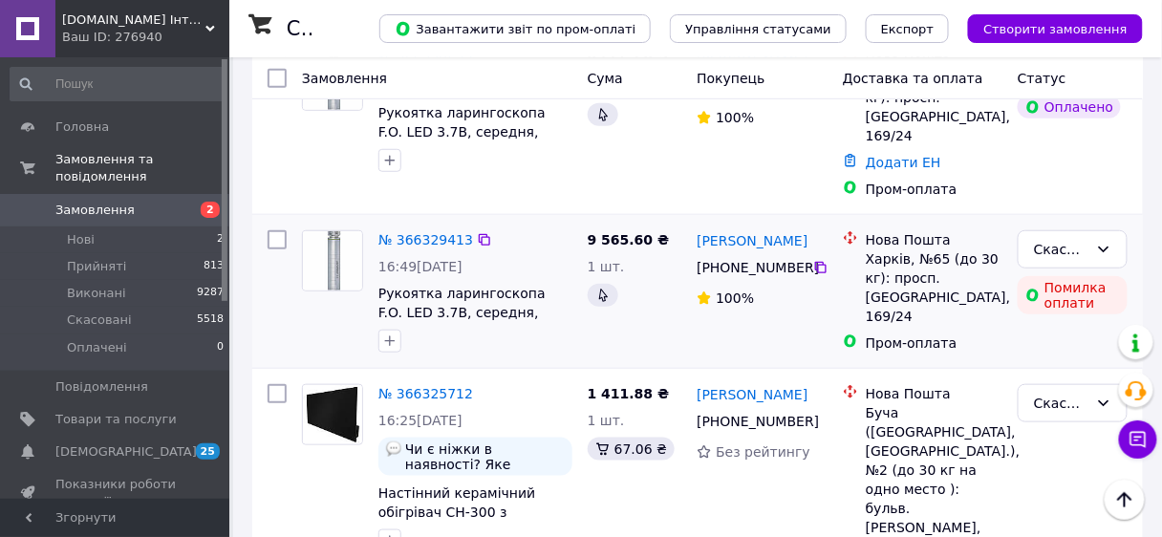
scroll to position [306, 0]
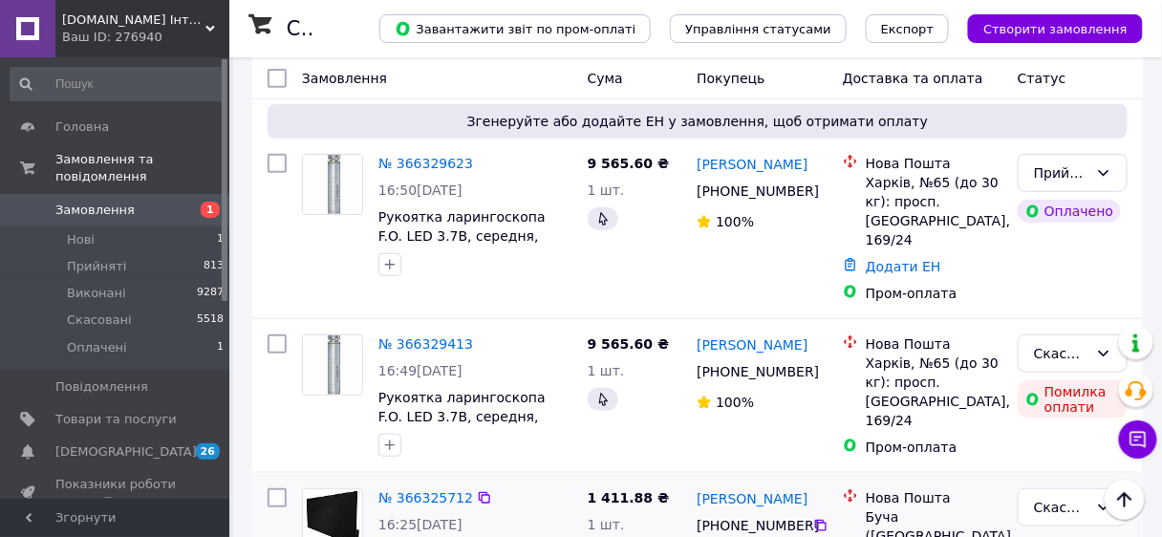
scroll to position [76, 0]
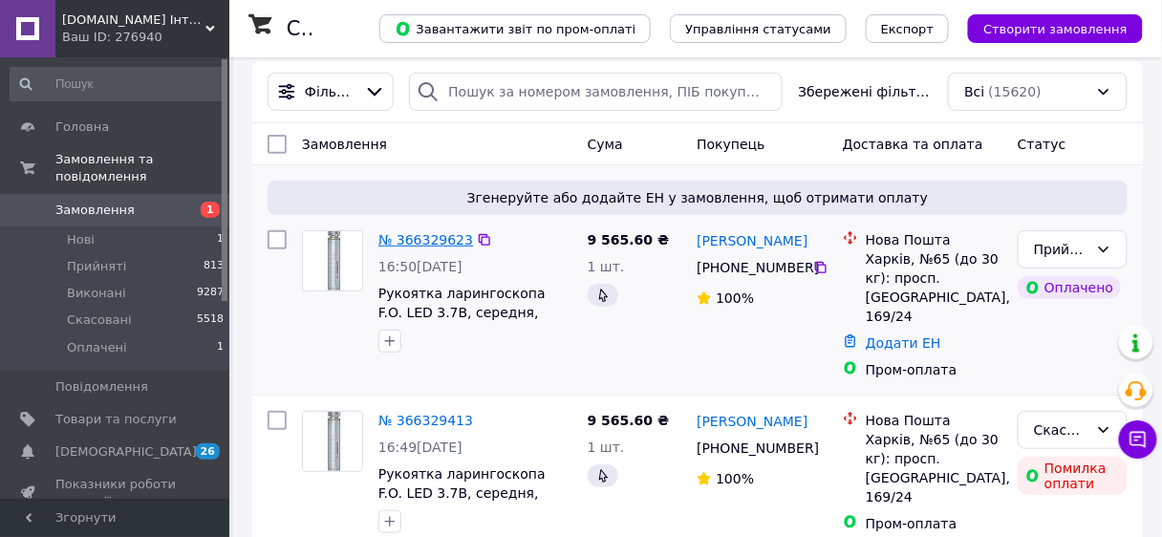
click at [410, 241] on link "№ 366329623" at bounding box center [425, 239] width 95 height 15
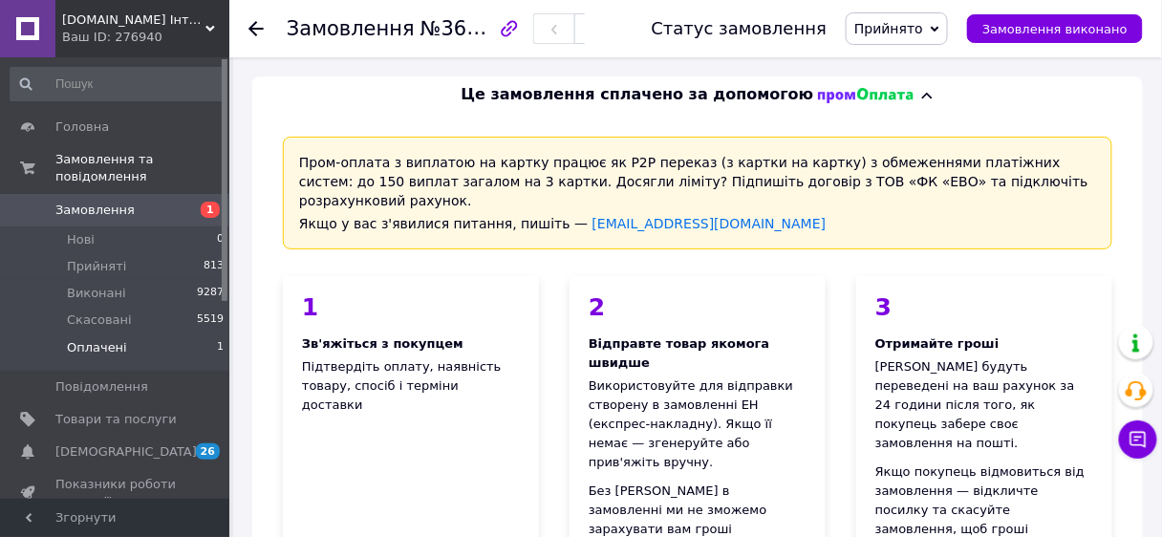
click at [217, 339] on span "1" at bounding box center [220, 347] width 7 height 17
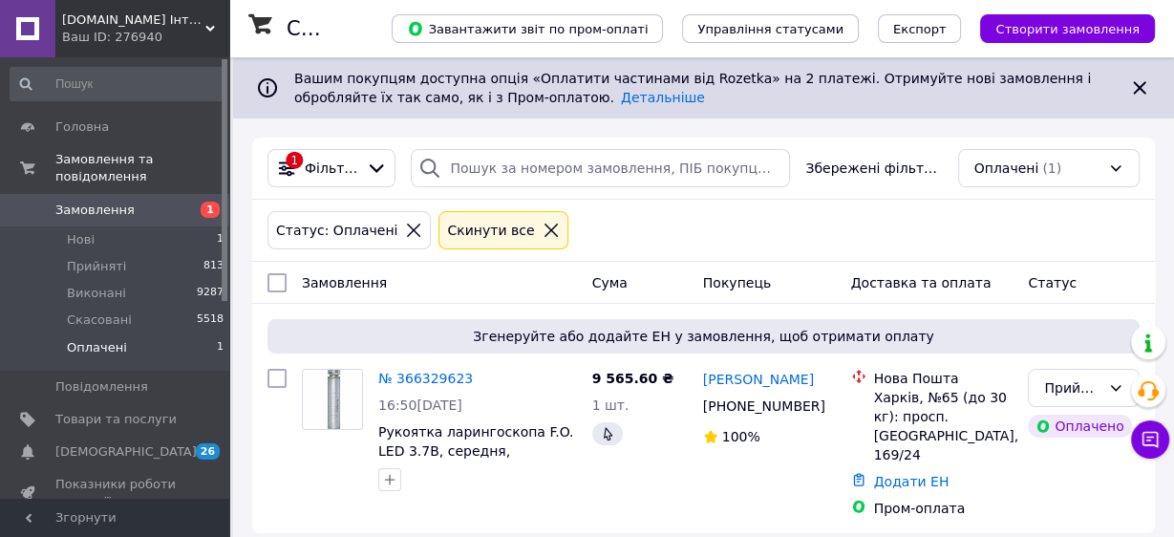
click at [135, 202] on span "Замовлення" at bounding box center [115, 210] width 121 height 17
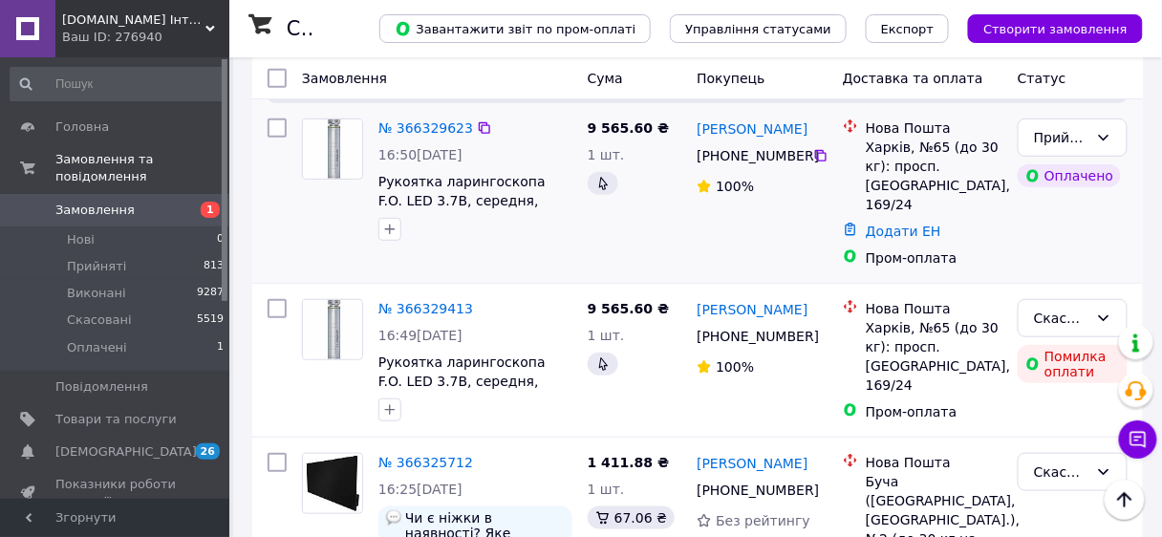
scroll to position [153, 0]
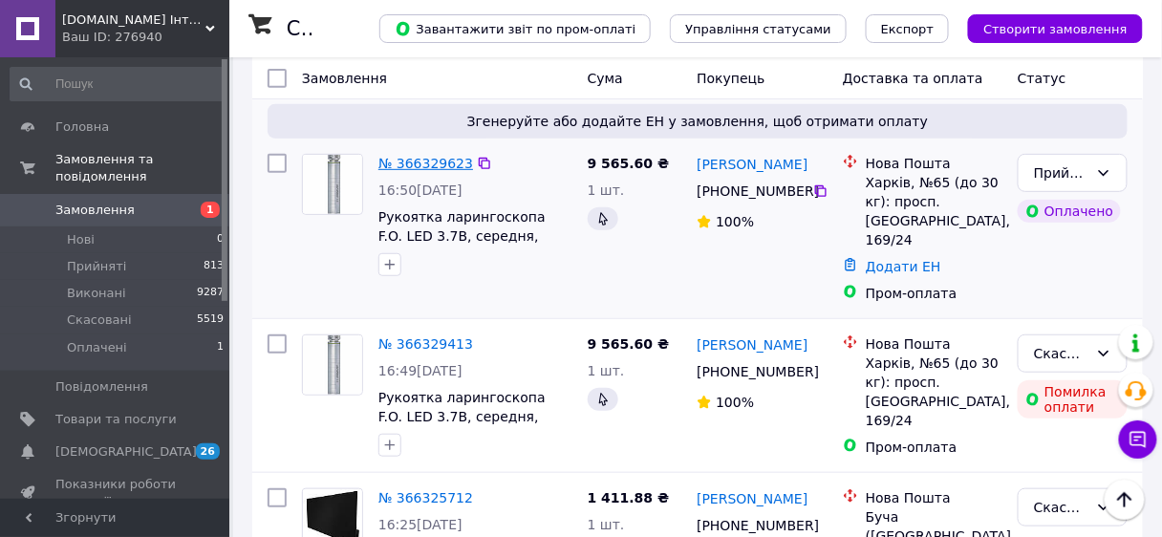
click at [418, 171] on link "№ 366329623" at bounding box center [425, 163] width 95 height 15
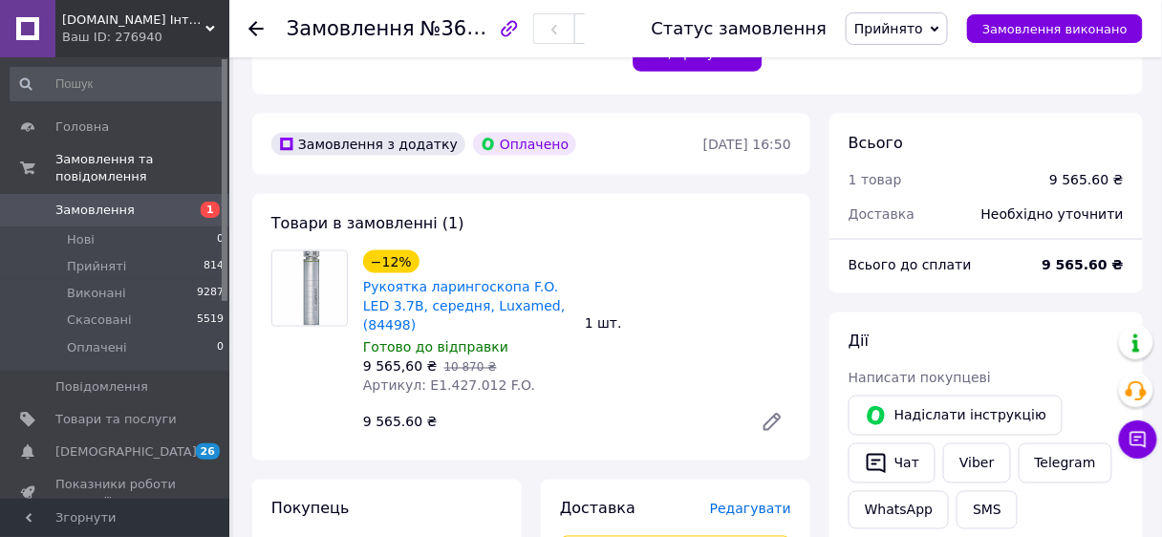
scroll to position [535, 0]
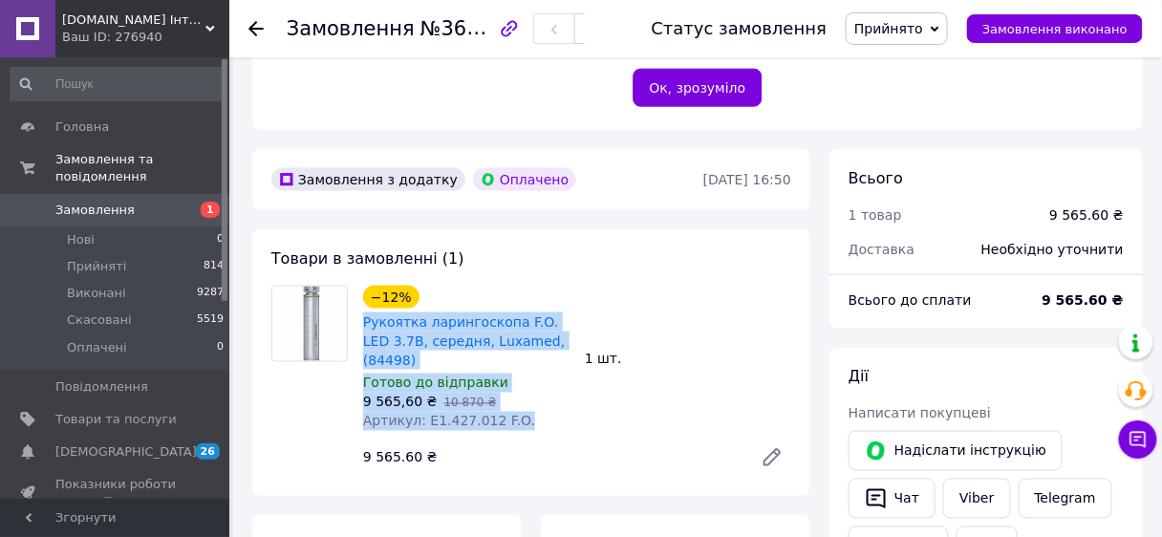
drag, startPoint x: 358, startPoint y: 259, endPoint x: 521, endPoint y: 351, distance: 186.5
click at [521, 351] on div "−12% Рукоятка ларингоскопа F.O. LED 3.7В, середня, Luxamed, (84498) Готово до в…" at bounding box center [466, 358] width 222 height 153
copy div "Рукоятка ларингоскопа F.O. LED 3.7В, середня, Luxamed, (84498) Готово до відпра…"
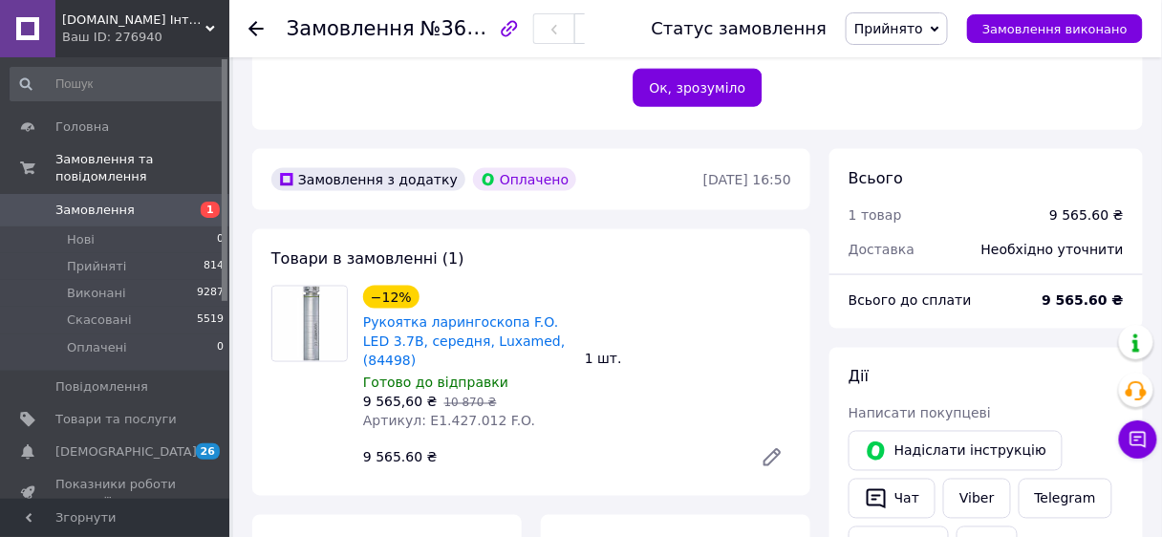
click at [610, 344] on div "−12% Рукоятка ларингоскопа F.O. LED 3.7В, середня, Luxamed, (84498) Готово до в…" at bounding box center [576, 381] width 443 height 199
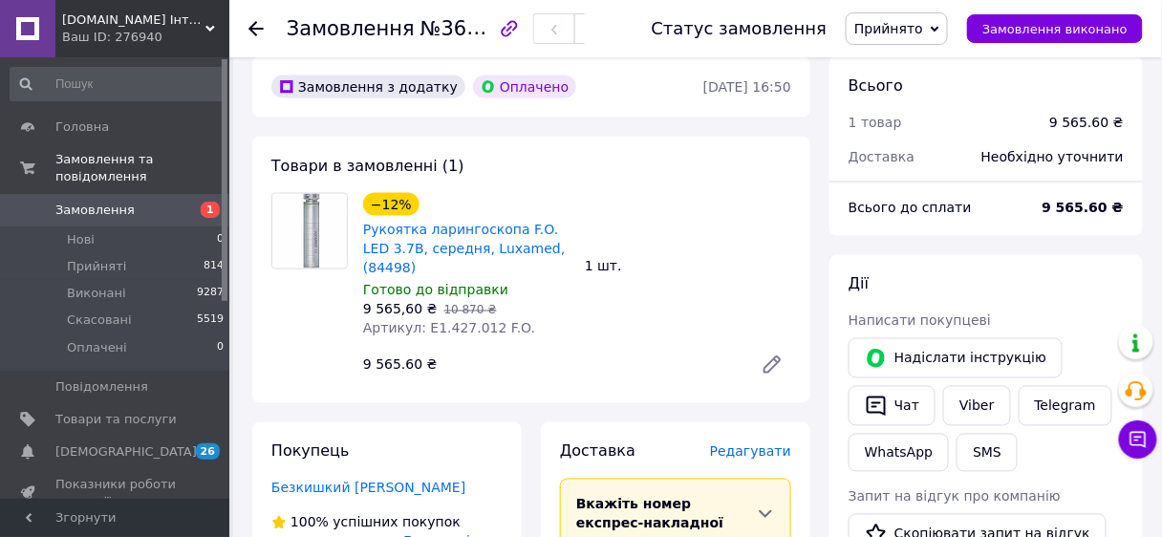
scroll to position [611, 0]
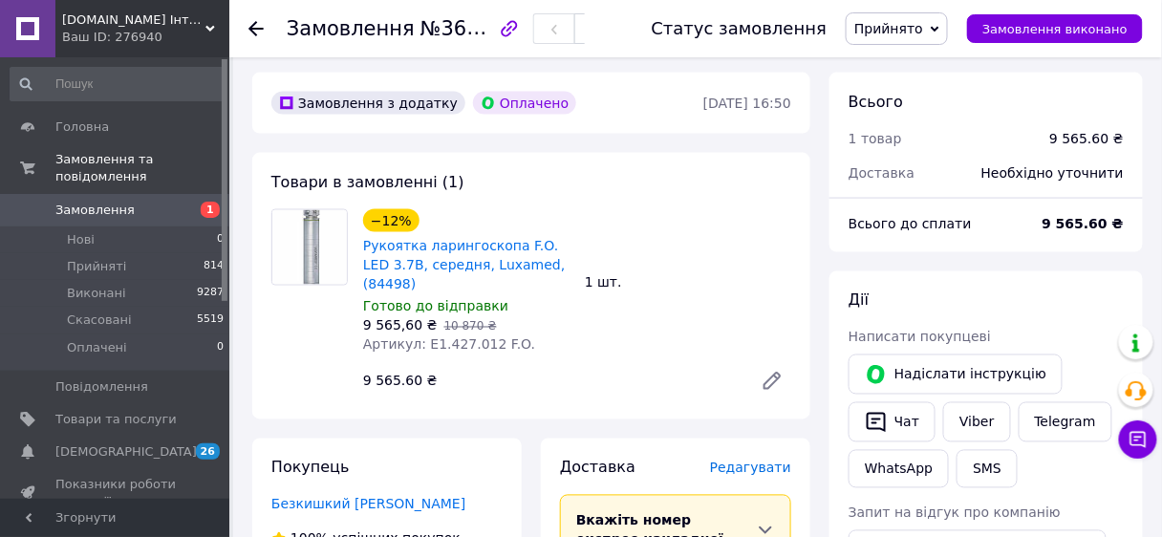
click at [258, 28] on use at bounding box center [255, 28] width 15 height 15
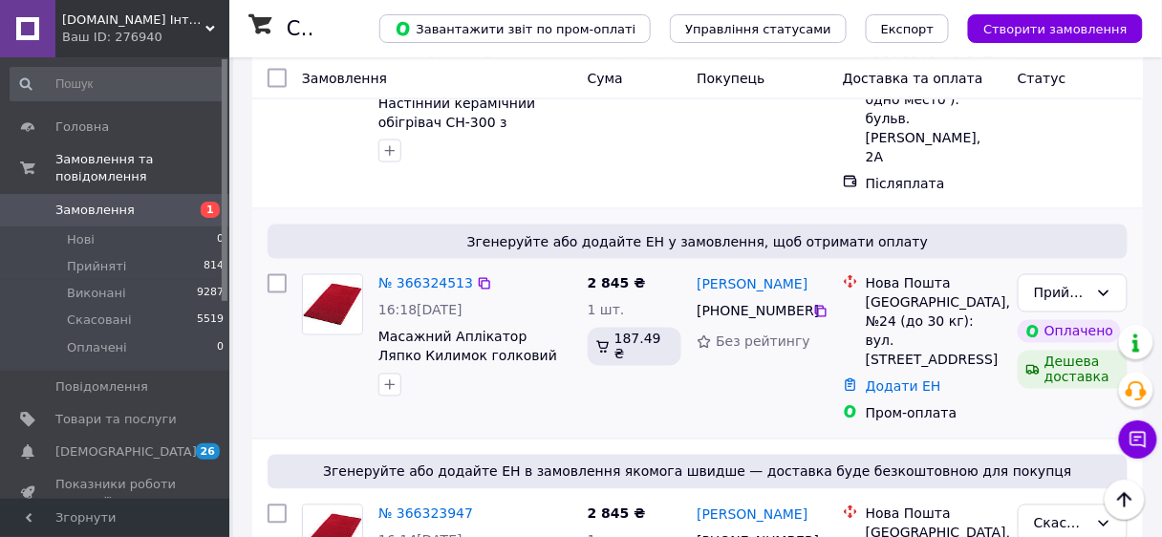
scroll to position [688, 0]
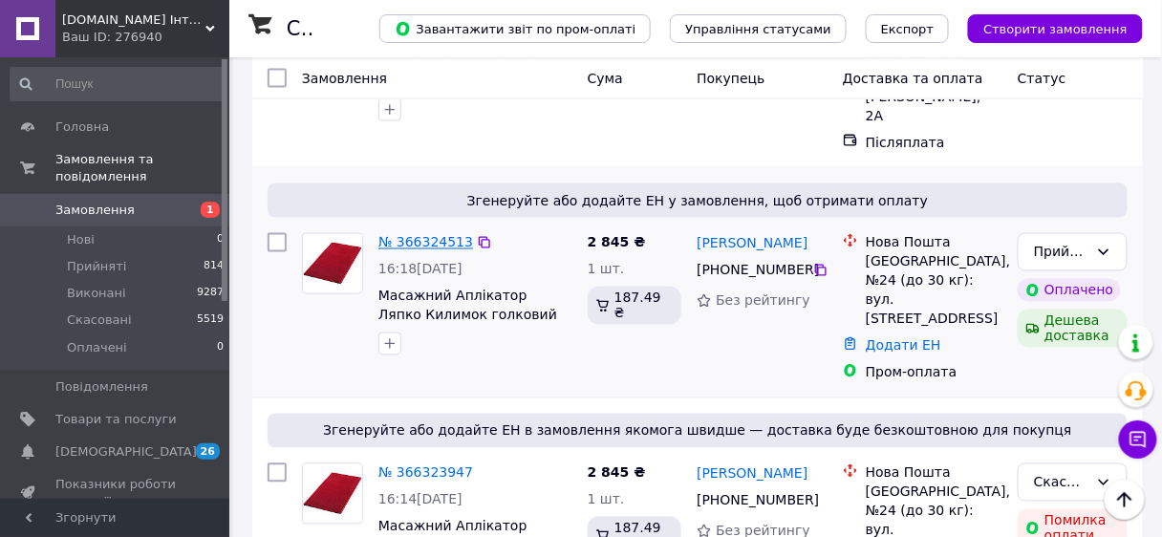
click at [431, 235] on link "№ 366324513" at bounding box center [425, 242] width 95 height 15
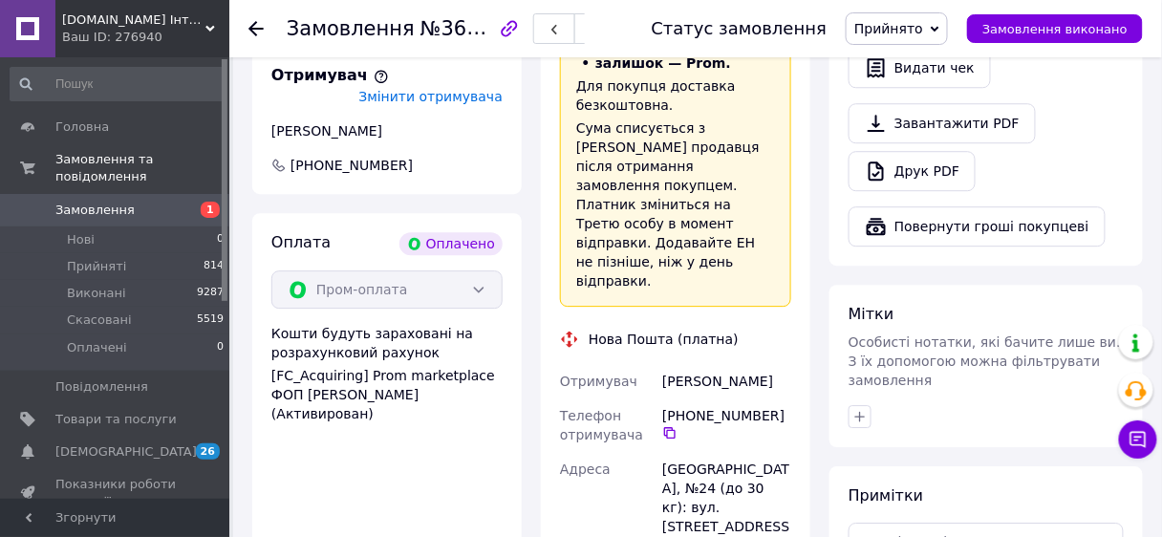
scroll to position [1299, 0]
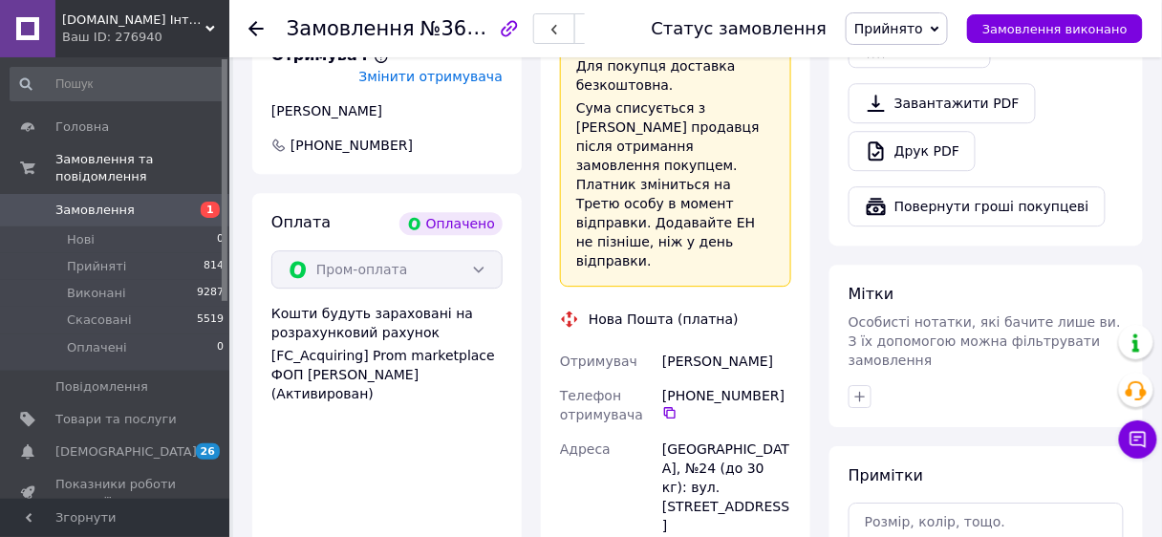
click at [250, 28] on use at bounding box center [255, 28] width 15 height 15
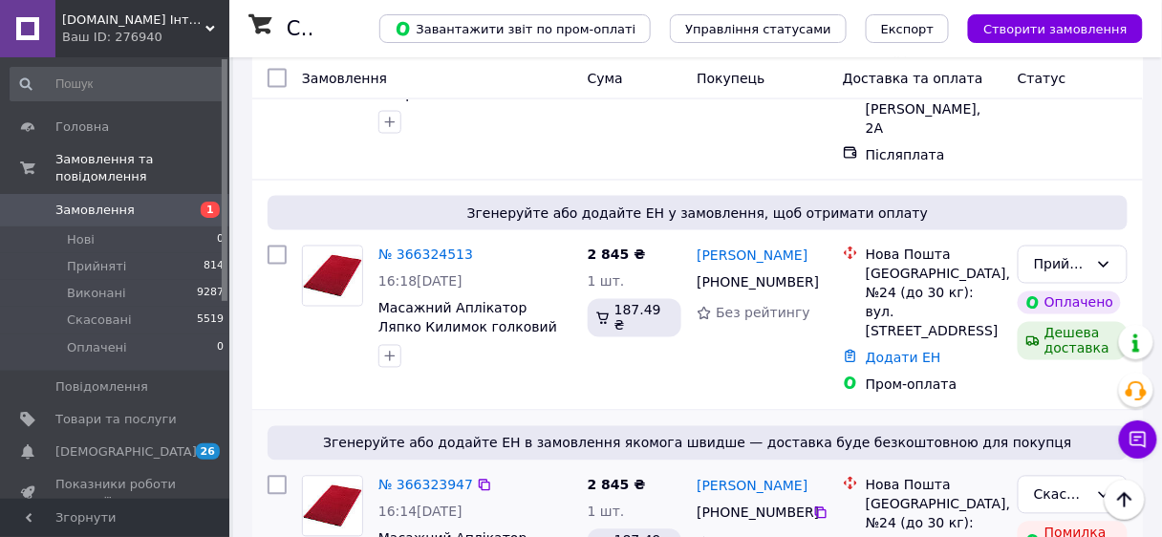
scroll to position [688, 0]
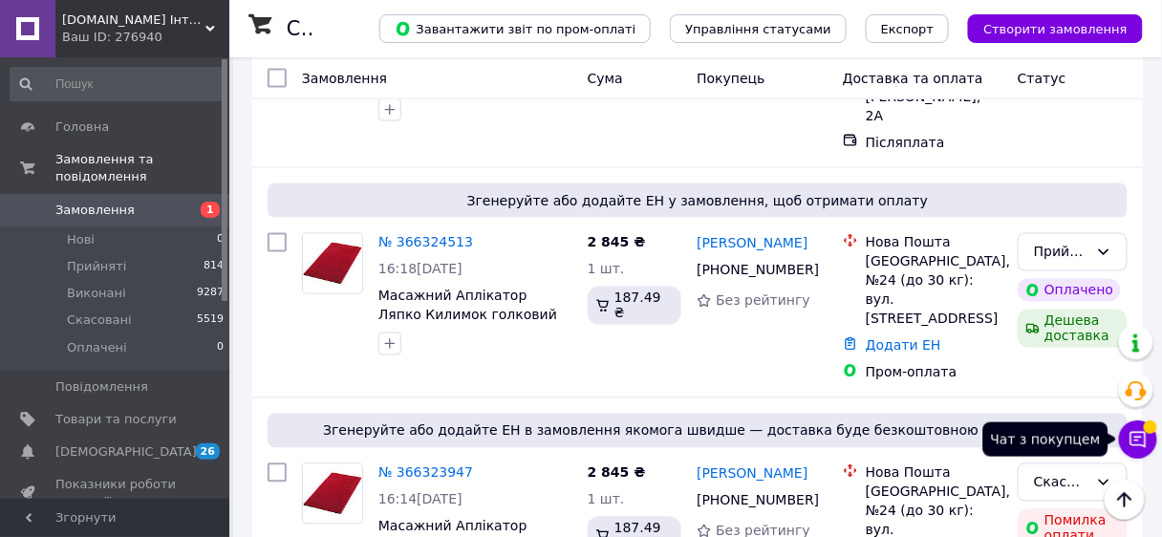
click at [1141, 438] on icon at bounding box center [1138, 440] width 16 height 16
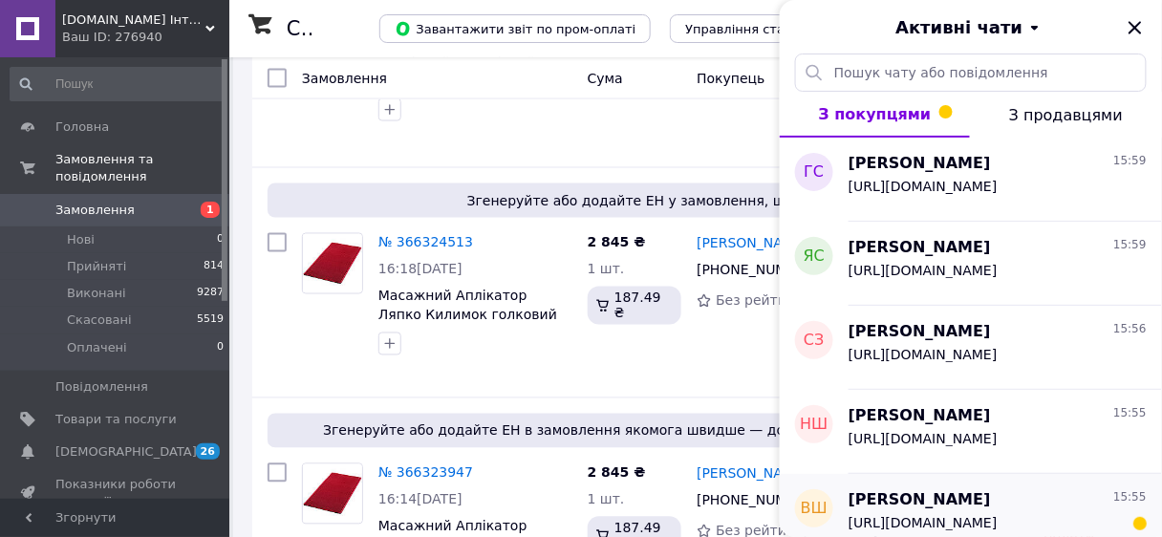
click at [906, 503] on span "Владимир Шпиль" at bounding box center [919, 500] width 142 height 22
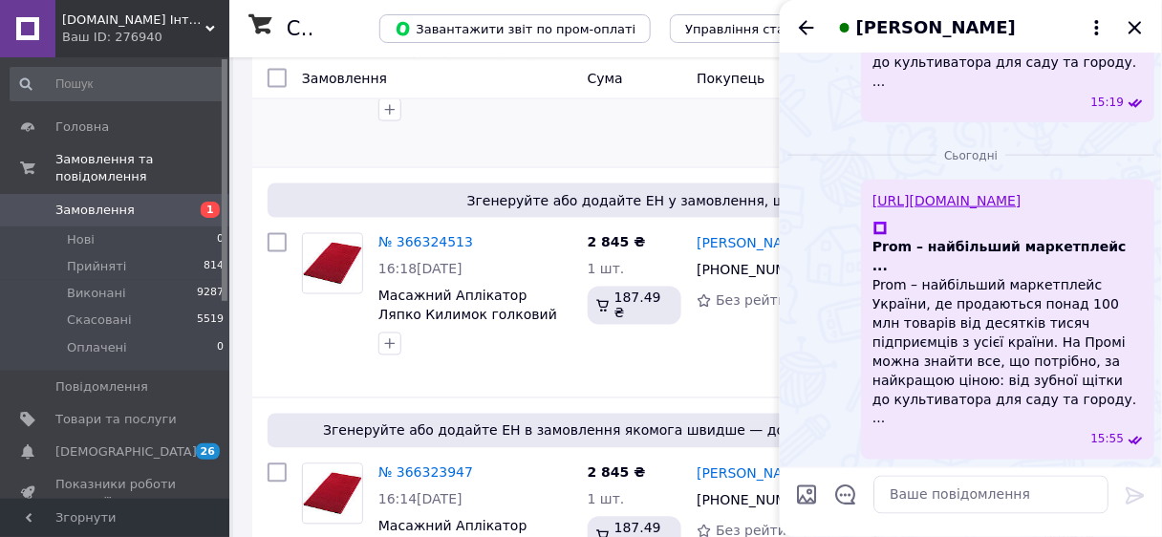
scroll to position [397, 0]
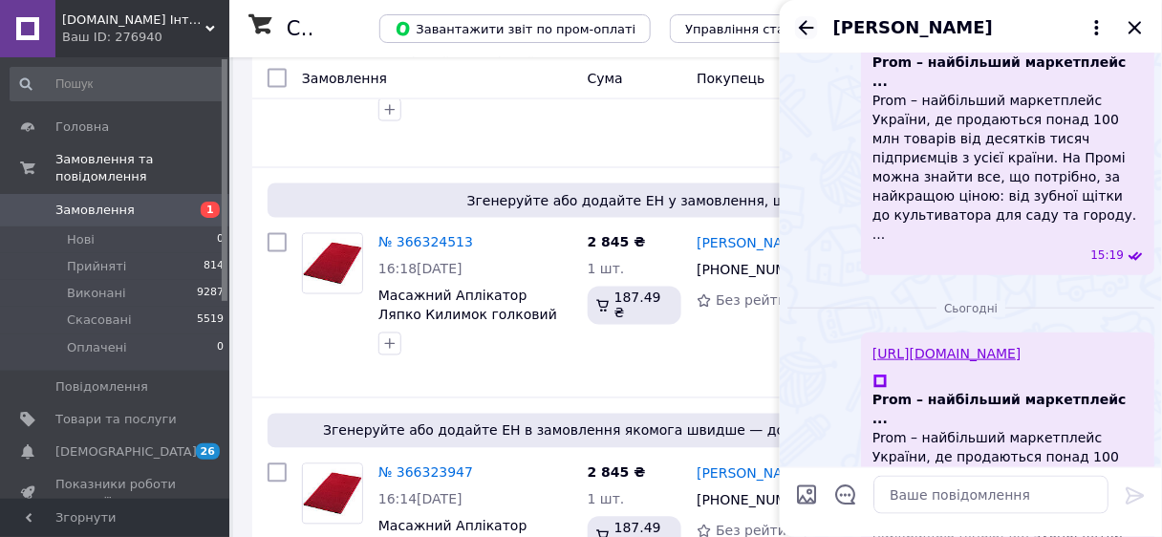
click at [809, 28] on icon "Назад" at bounding box center [806, 27] width 15 height 14
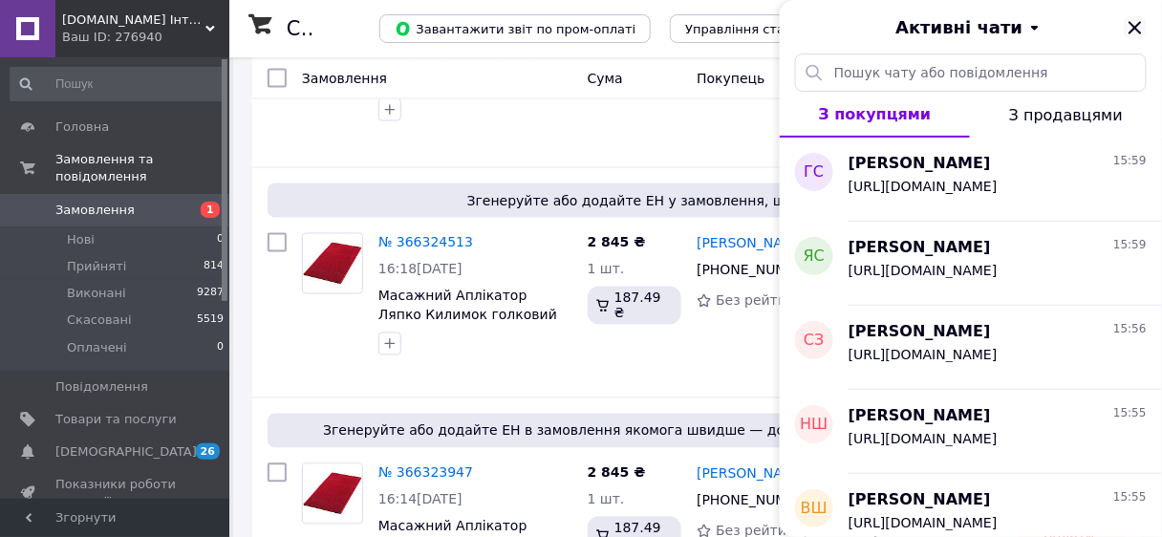
click at [1138, 27] on icon "Закрити" at bounding box center [1134, 27] width 12 height 12
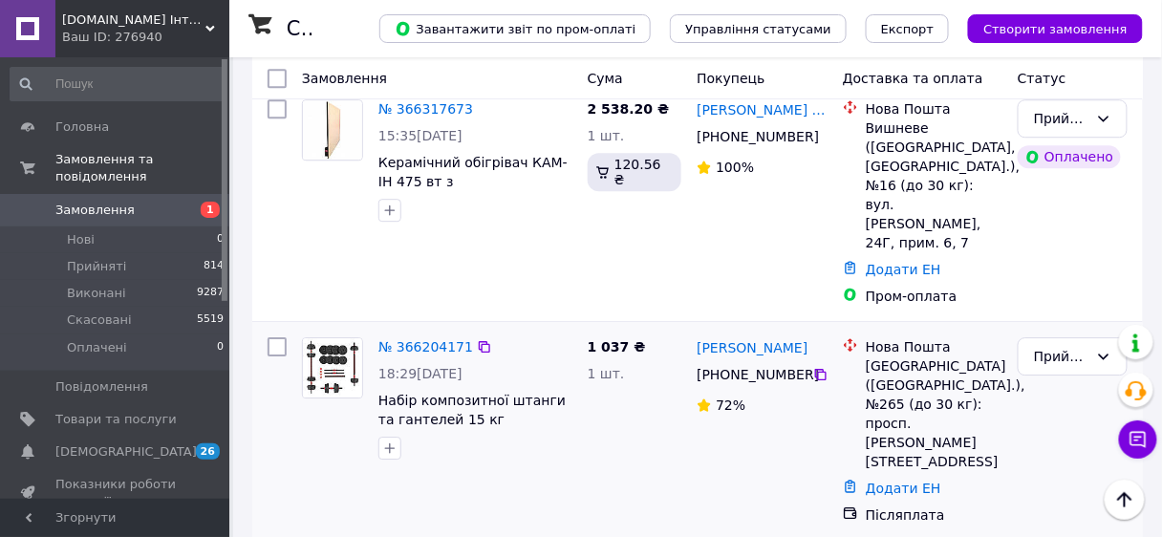
scroll to position [1299, 0]
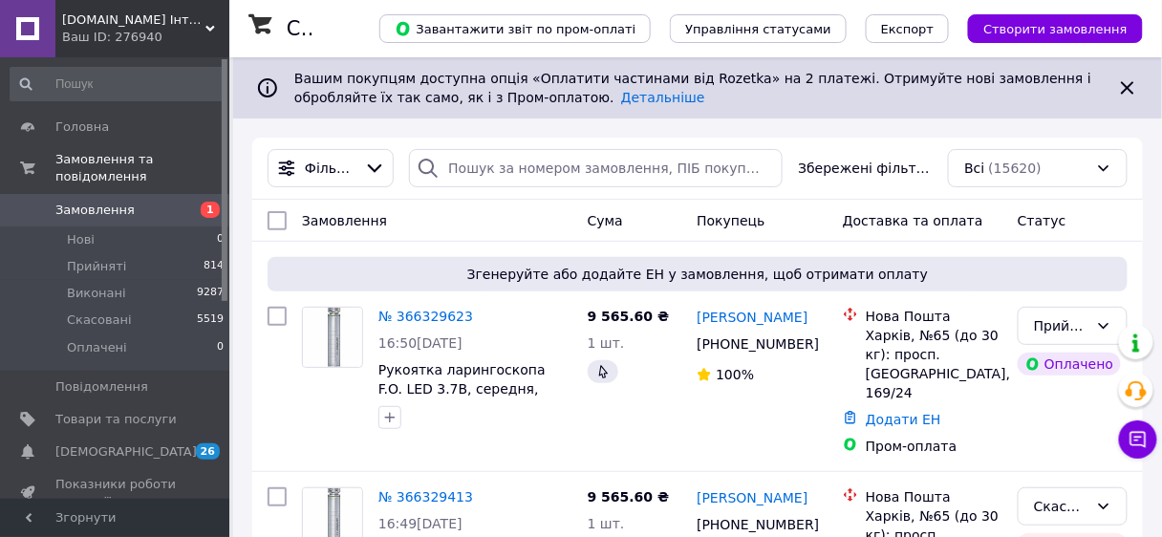
click at [175, 18] on span "[DOMAIN_NAME] Інтернет-магазин" at bounding box center [133, 19] width 143 height 17
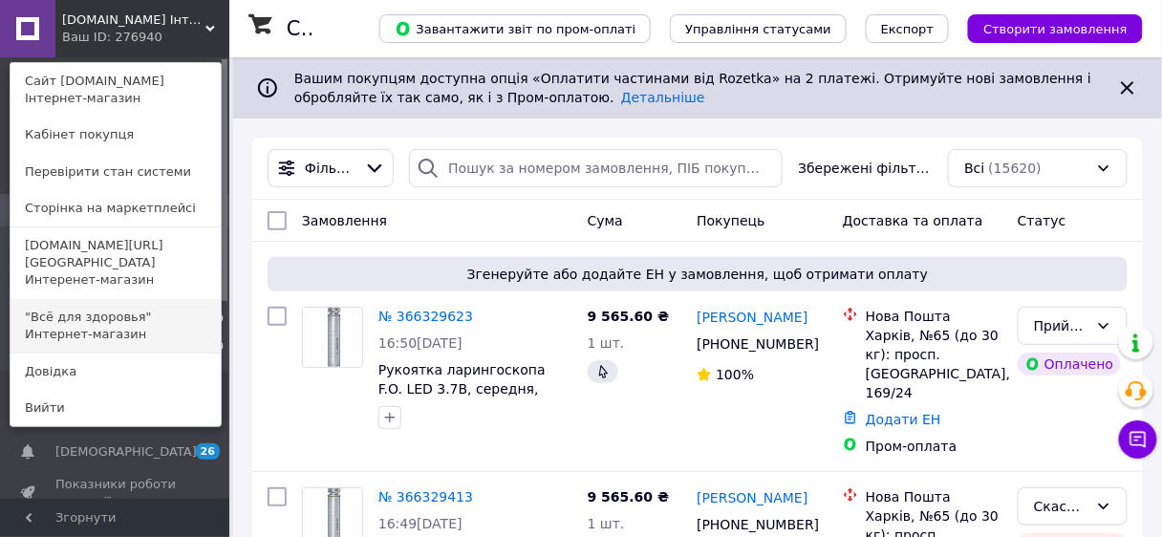
click at [93, 299] on link ""Всё для здоровья" Интернет-магазин" at bounding box center [116, 325] width 210 height 53
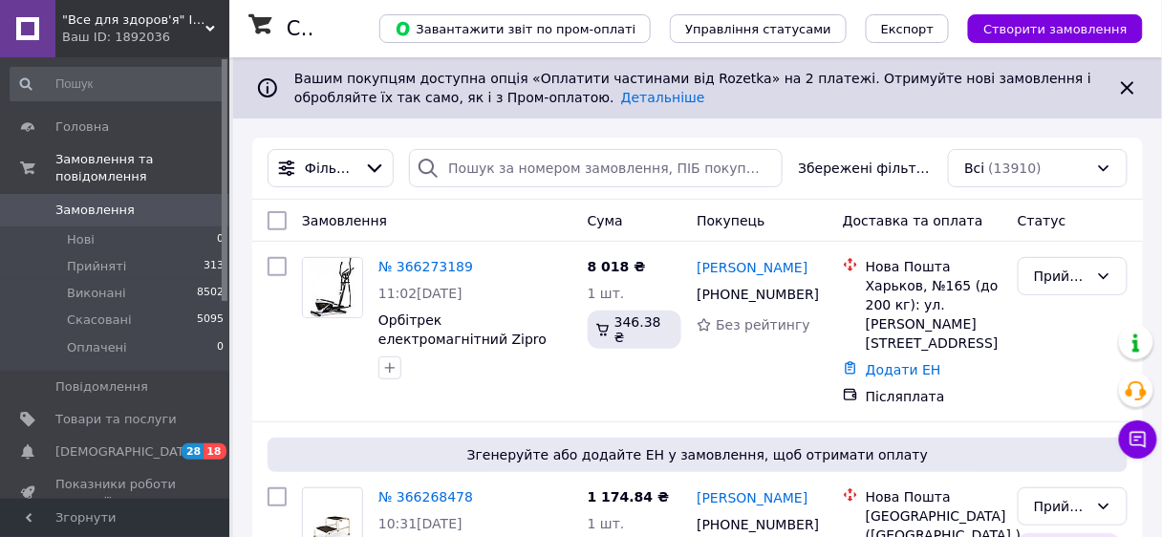
click at [135, 18] on span ""Все для здоров'я" Інтернет-магазин" at bounding box center [133, 19] width 143 height 17
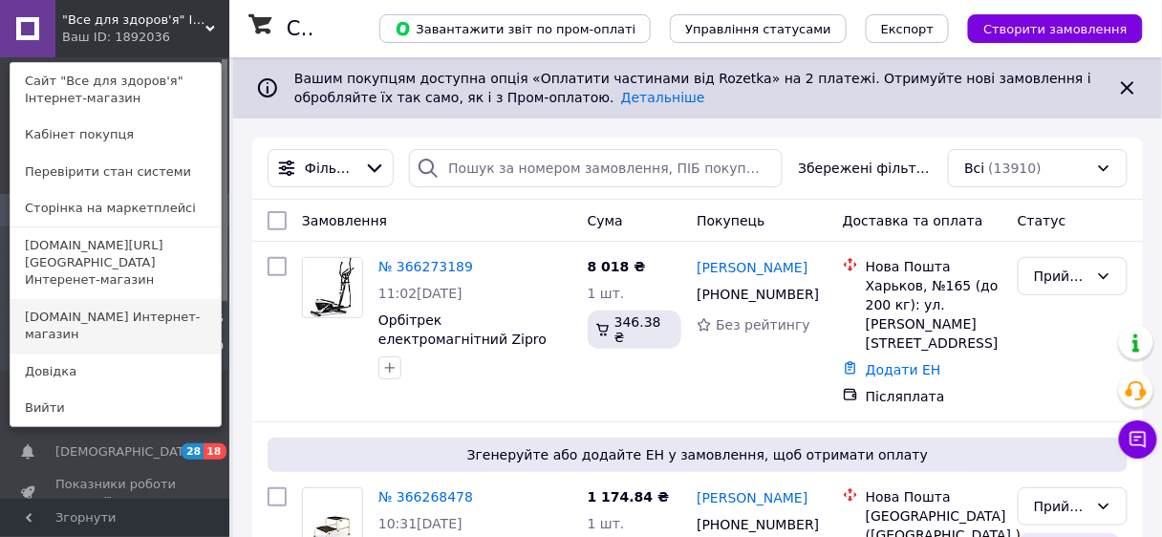
click at [139, 300] on link "[DOMAIN_NAME] Интернет-магазин" at bounding box center [116, 325] width 210 height 53
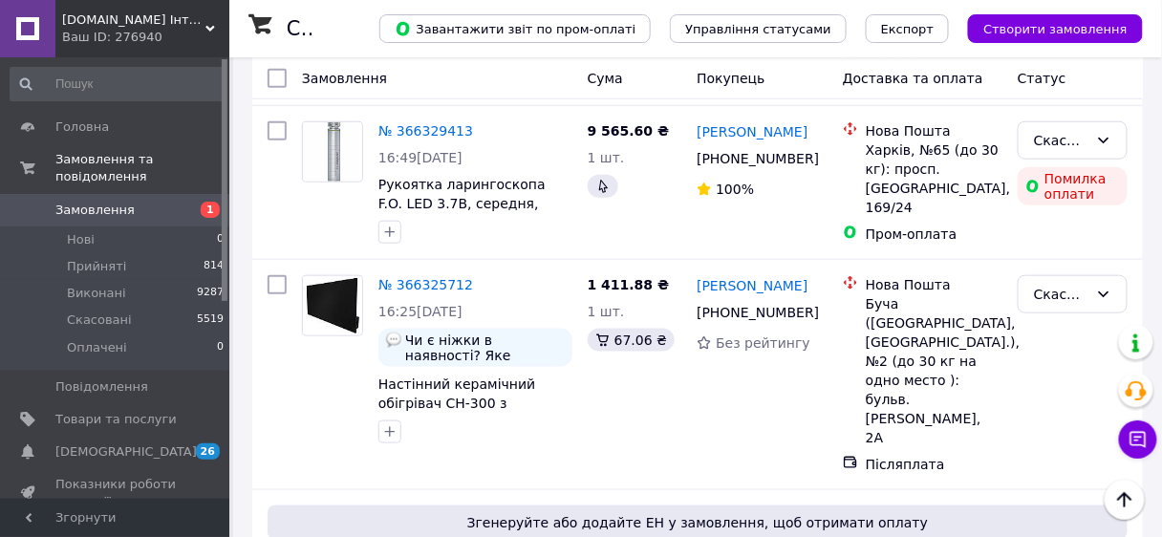
scroll to position [382, 0]
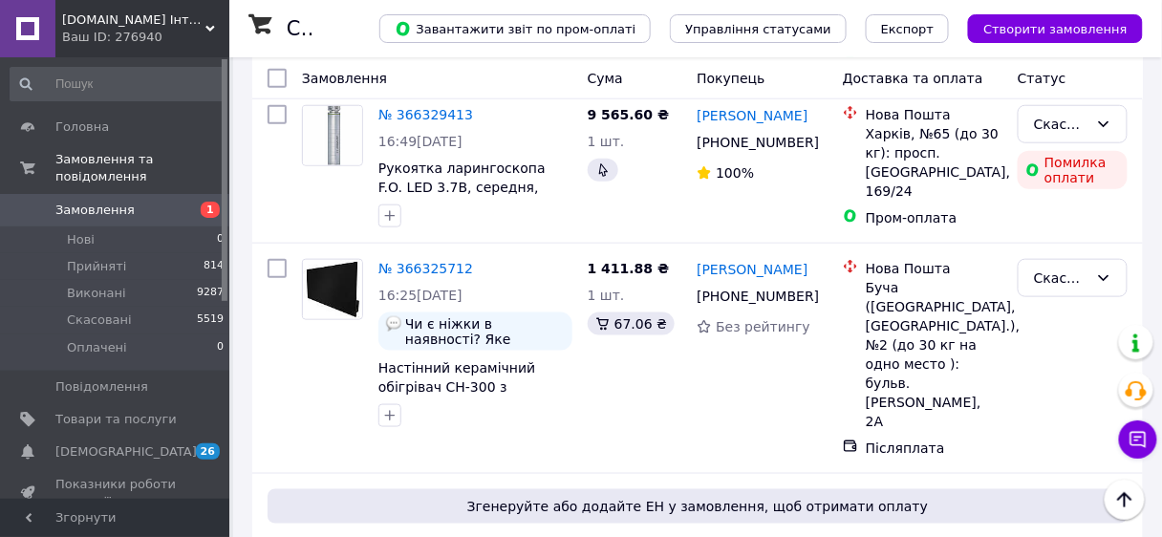
click at [209, 202] on span "1" at bounding box center [210, 210] width 19 height 16
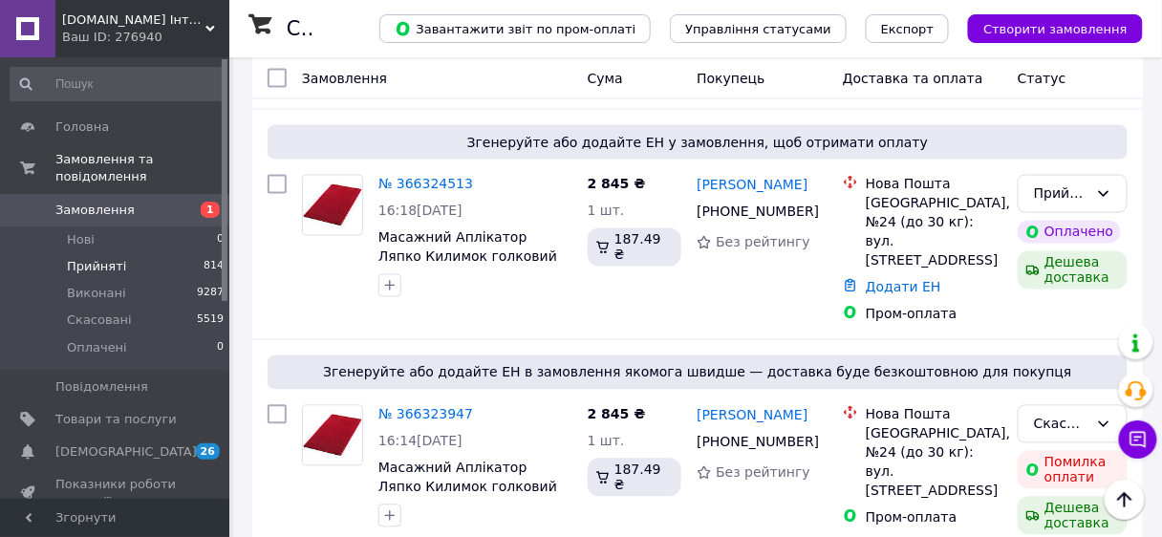
scroll to position [764, 0]
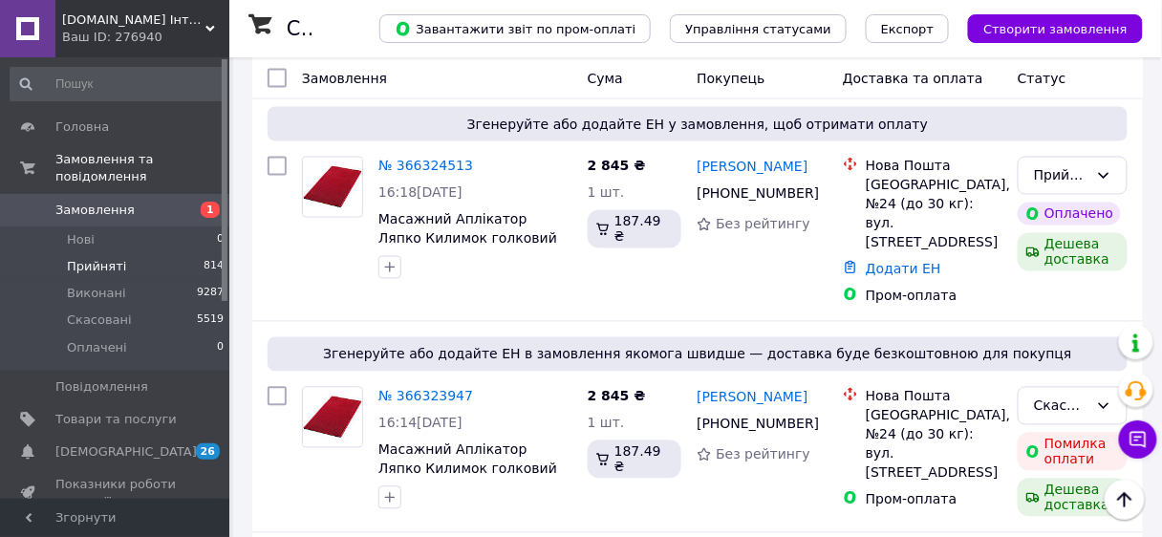
click at [93, 258] on span "Прийняті" at bounding box center [96, 266] width 59 height 17
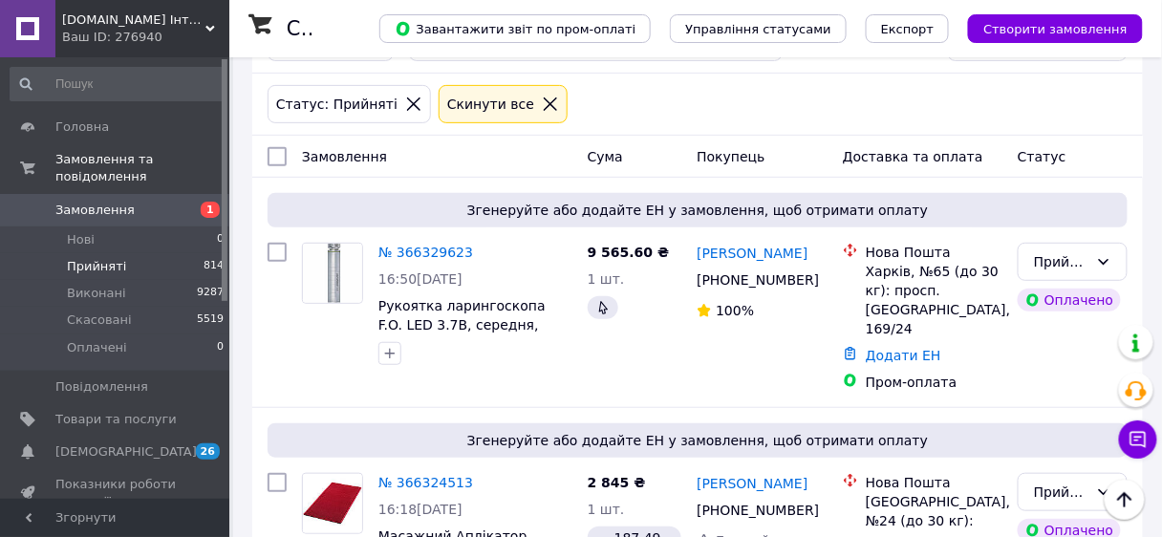
scroll to position [76, 0]
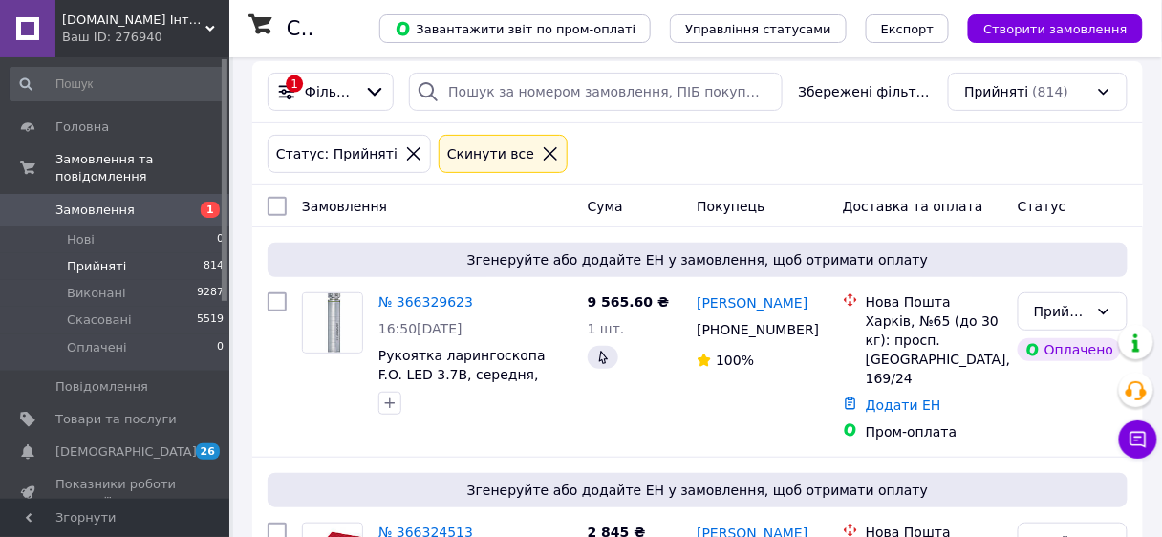
click at [99, 202] on span "Замовлення" at bounding box center [94, 210] width 79 height 17
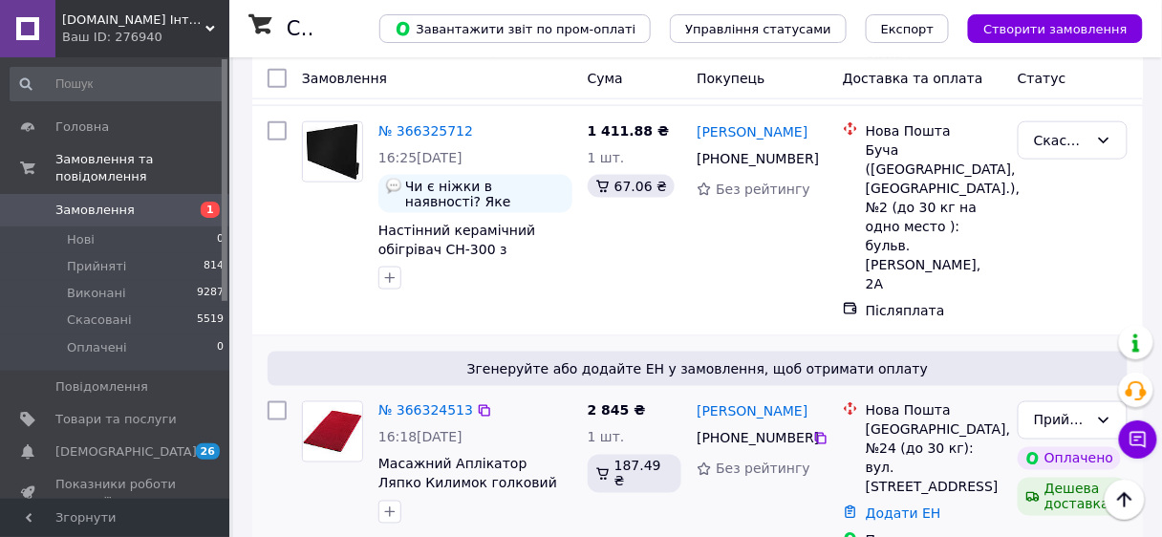
scroll to position [535, 0]
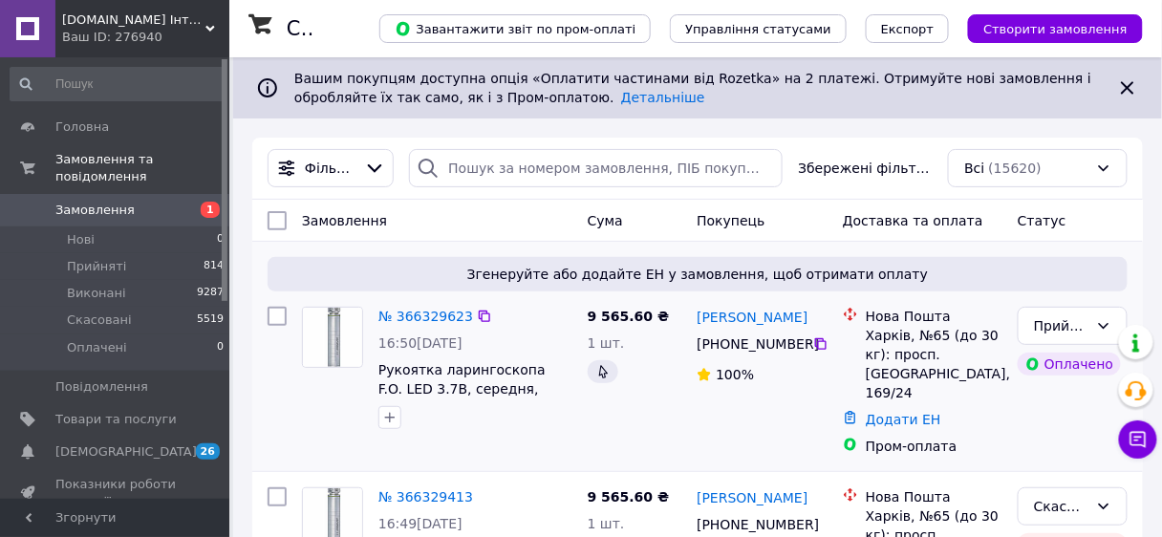
scroll to position [76, 0]
click at [135, 20] on span "[DOMAIN_NAME] Інтернет-магазин" at bounding box center [133, 19] width 143 height 17
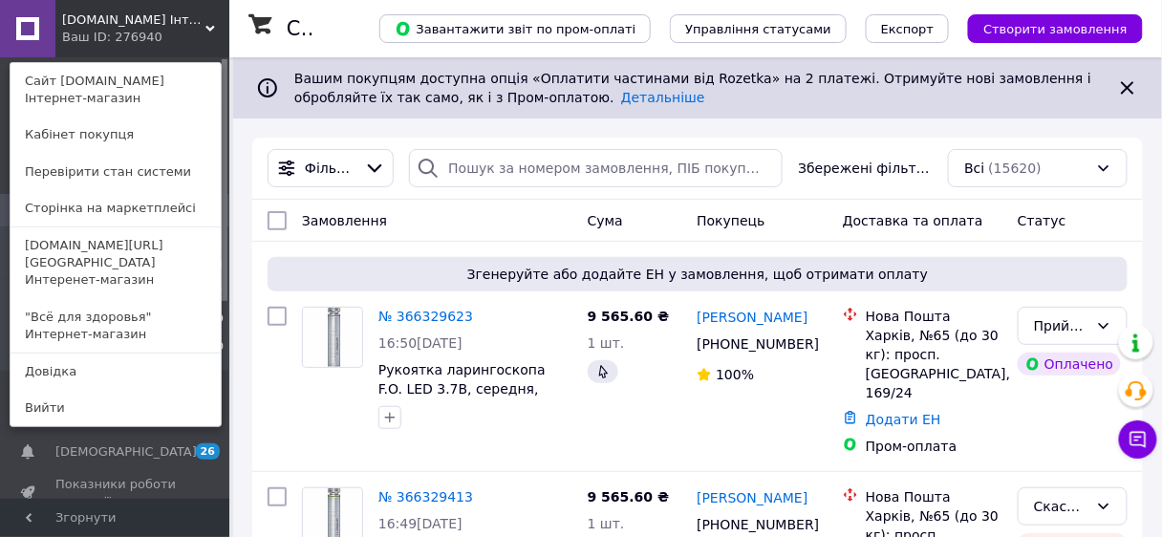
scroll to position [470, 0]
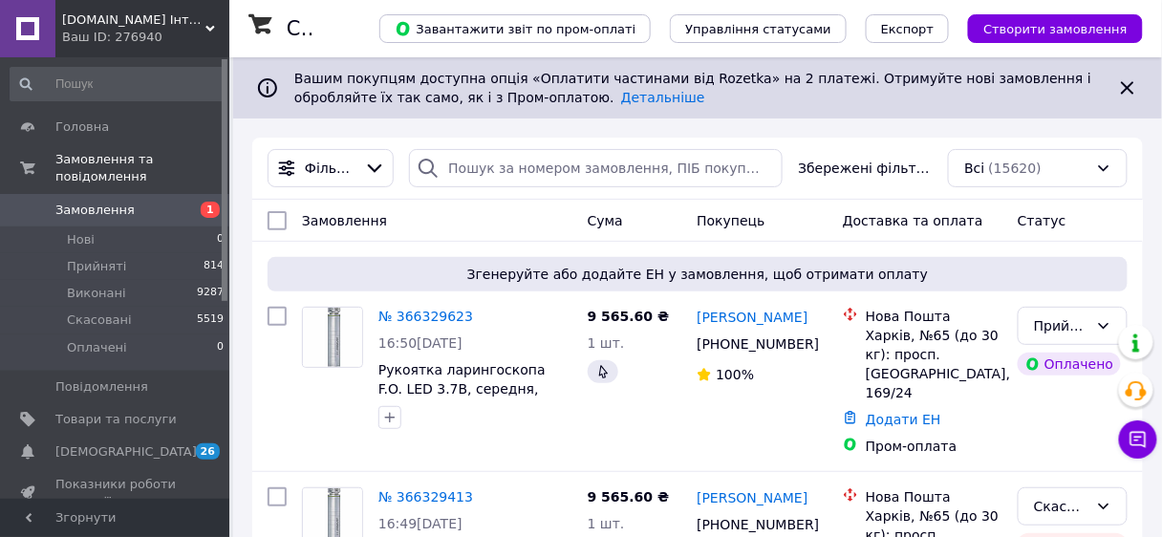
click at [133, 24] on span "[DOMAIN_NAME] Інтернет-магазин" at bounding box center [133, 19] width 143 height 17
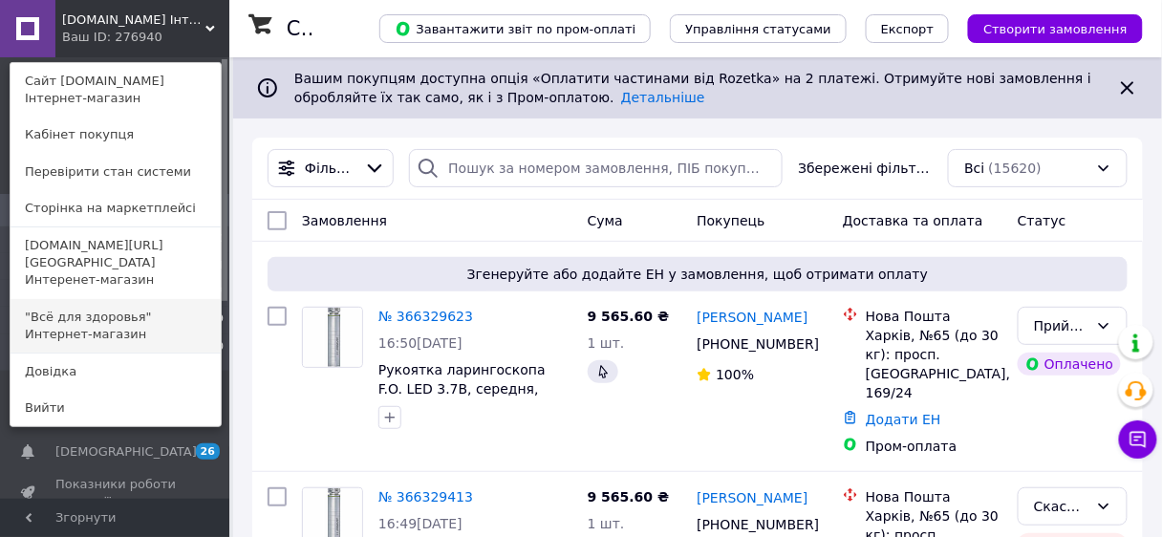
click at [105, 299] on link ""Всё для здоровья" Интернет-магазин" at bounding box center [116, 325] width 210 height 53
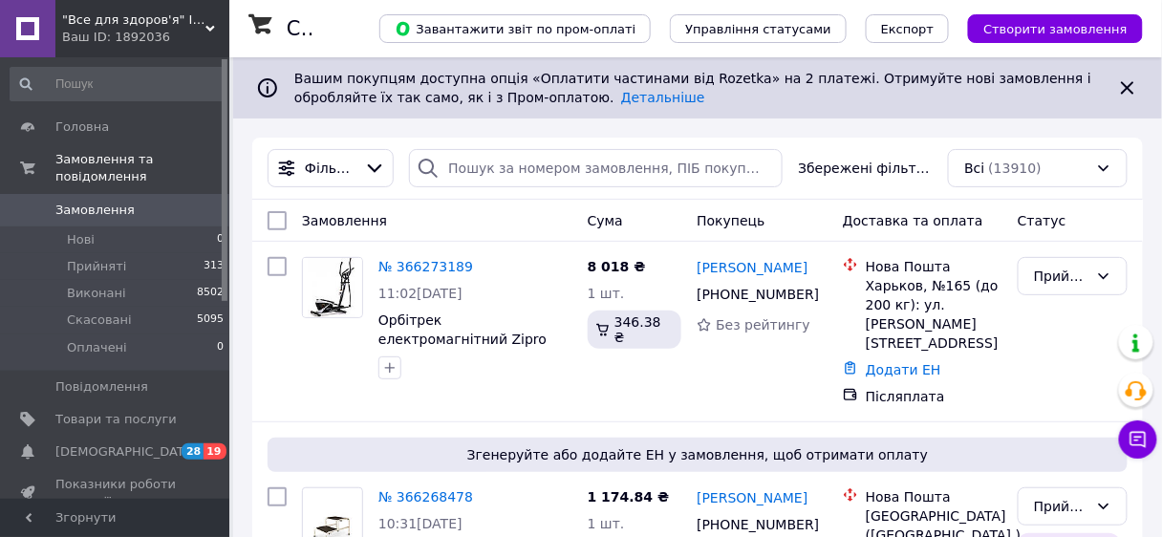
click at [123, 22] on span ""Все для здоров'я" Інтернет-магазин" at bounding box center [133, 19] width 143 height 17
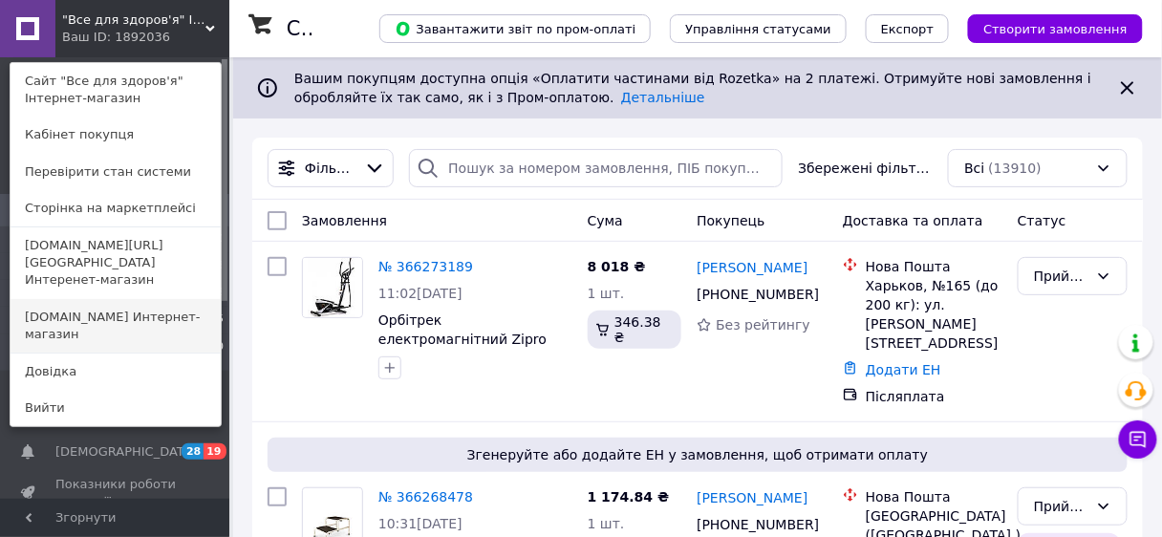
click at [143, 299] on link "Mirzdorov.in.ua Интернет-магазин" at bounding box center [116, 325] width 210 height 53
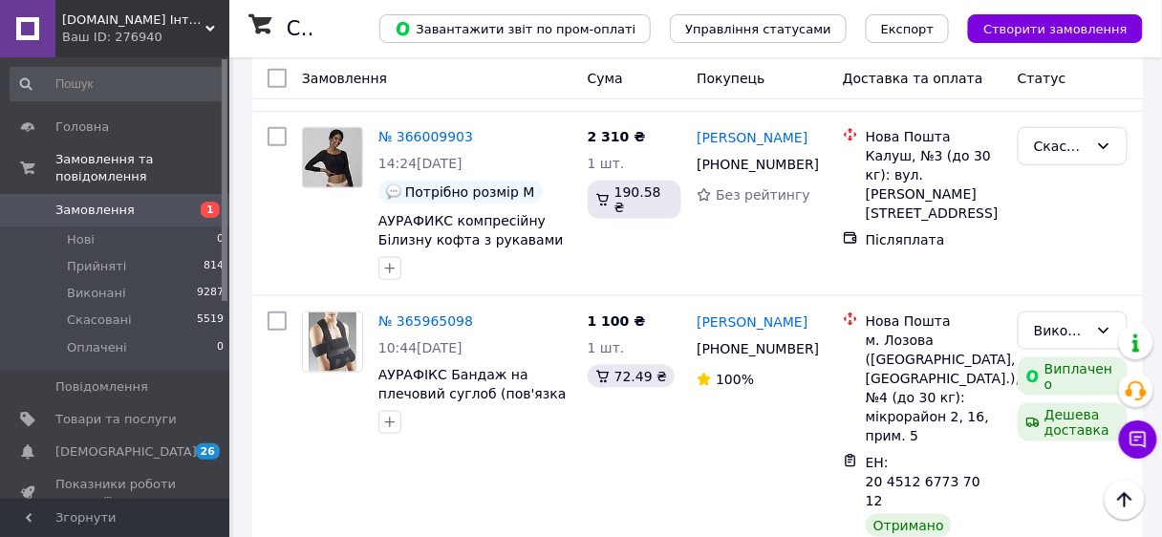
scroll to position [2216, 0]
